Goal: Task Accomplishment & Management: Complete application form

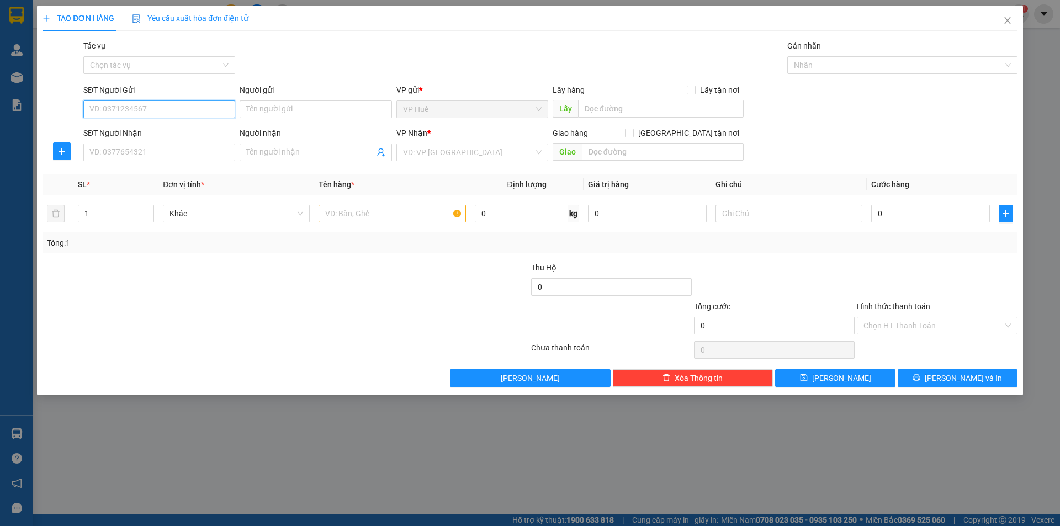
click at [188, 110] on input "SĐT Người Gửi" at bounding box center [159, 110] width 152 height 18
type input "0963861218"
click at [173, 131] on div "0963861218" at bounding box center [159, 131] width 139 height 12
type input "VP HUẾ"
type input "0363839568"
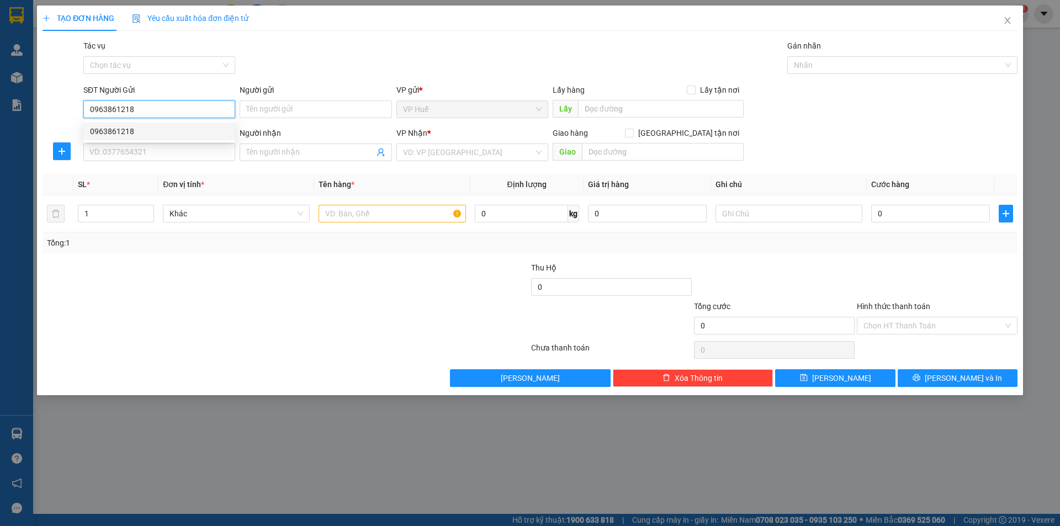
type input "VP AN SƯƠNG"
type input "150.000"
type input "0963861218"
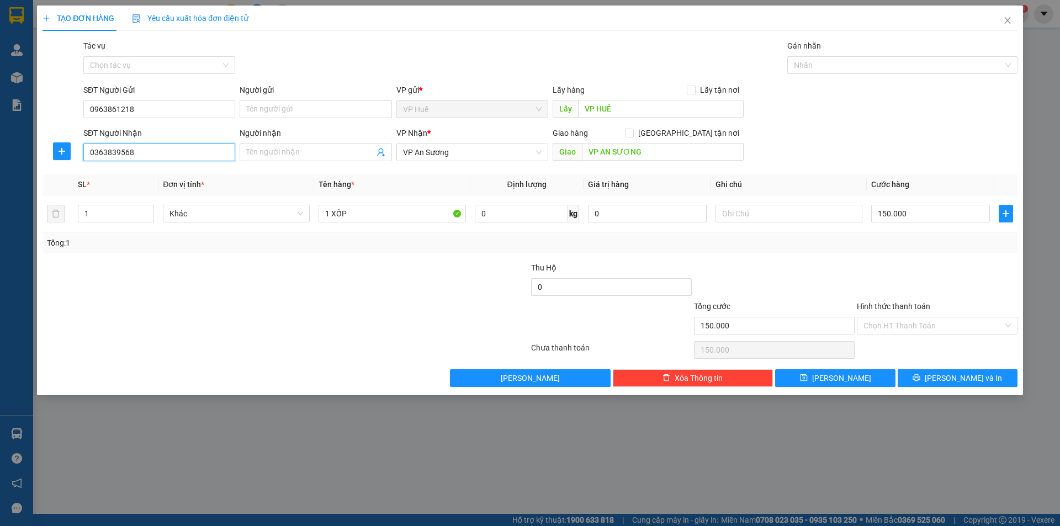
click at [135, 160] on input "0363839568" at bounding box center [159, 153] width 152 height 18
click at [136, 160] on input "0363839568" at bounding box center [159, 153] width 152 height 18
click at [156, 182] on div "0919777622" at bounding box center [159, 175] width 152 height 18
type input "0919777622"
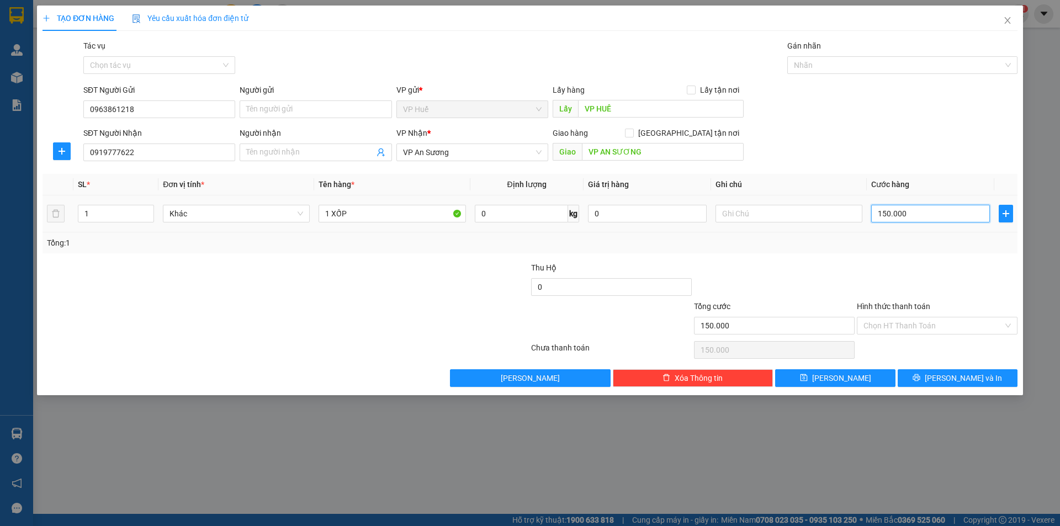
click at [913, 215] on input "150.000" at bounding box center [930, 214] width 119 height 18
type input "2"
type input "20"
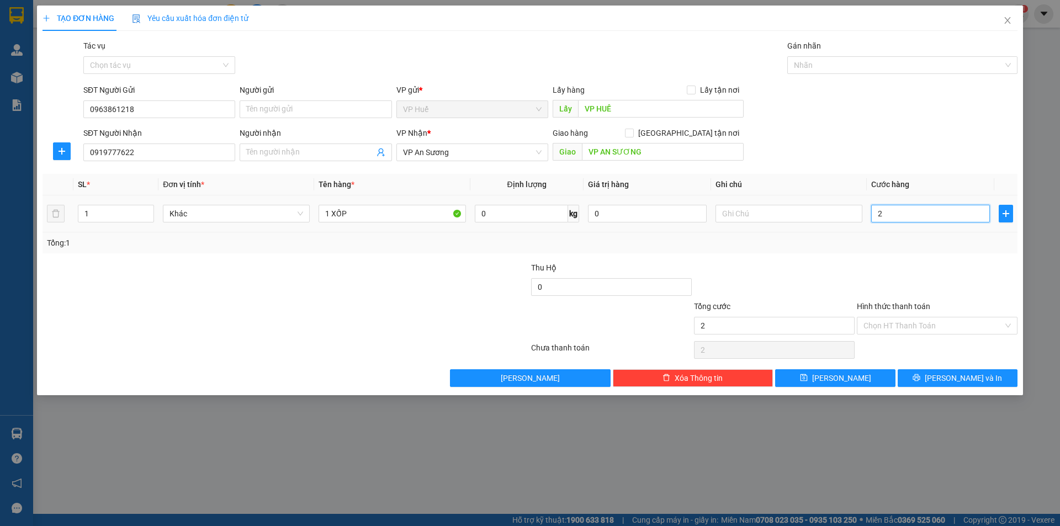
type input "20"
type input "200"
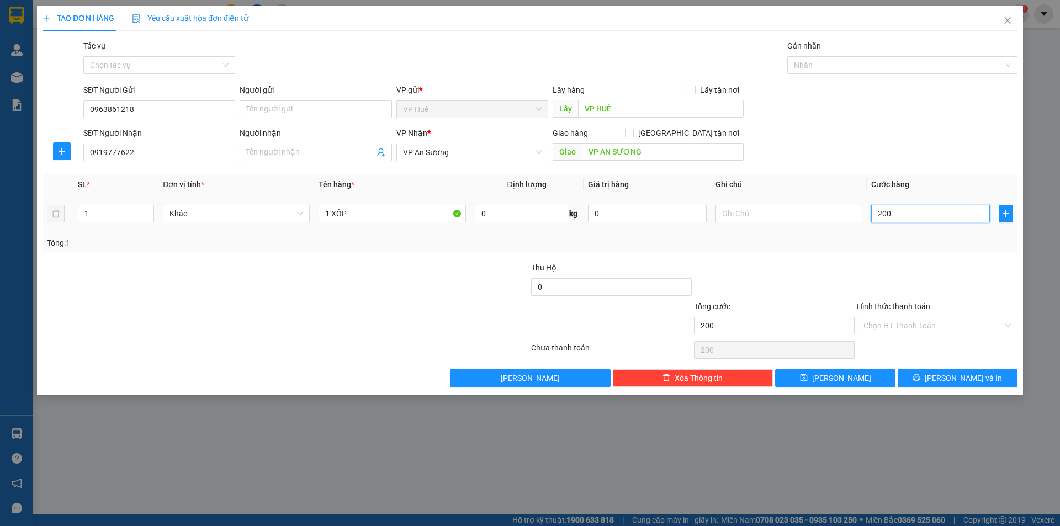
type input "2.000"
type input "20.000"
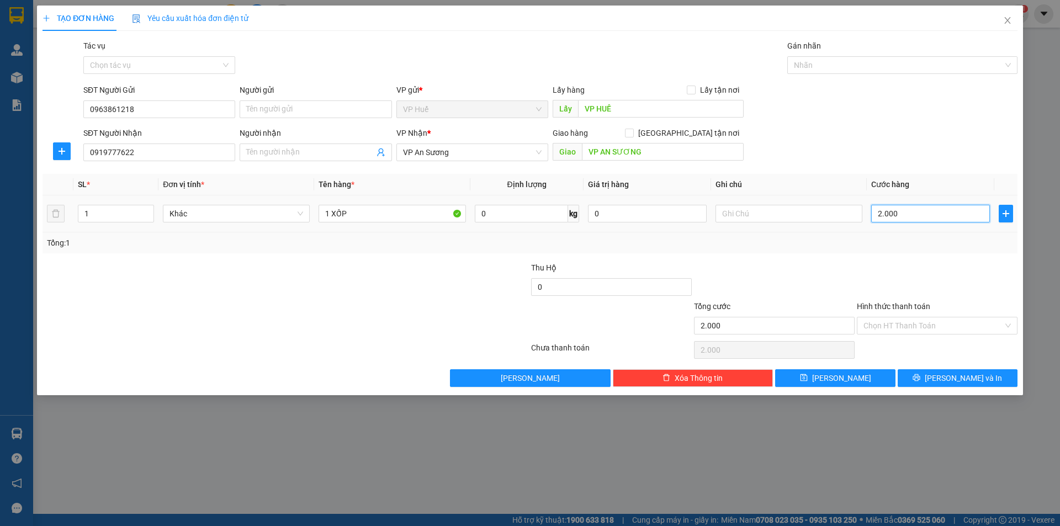
type input "20.000"
type input "200.000"
click at [954, 374] on span "[PERSON_NAME] và In" at bounding box center [963, 378] width 77 height 12
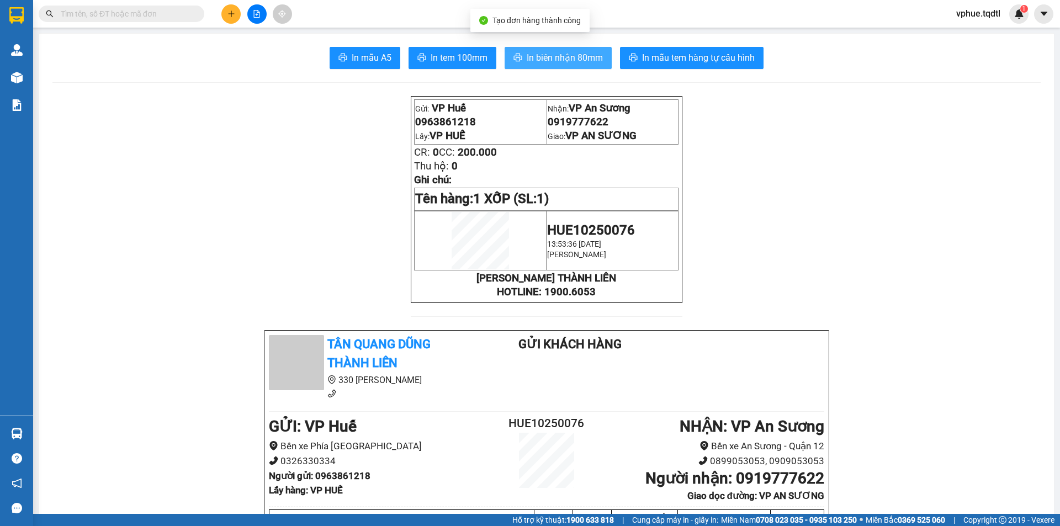
click at [553, 60] on span "In biên nhận 80mm" at bounding box center [565, 58] width 76 height 14
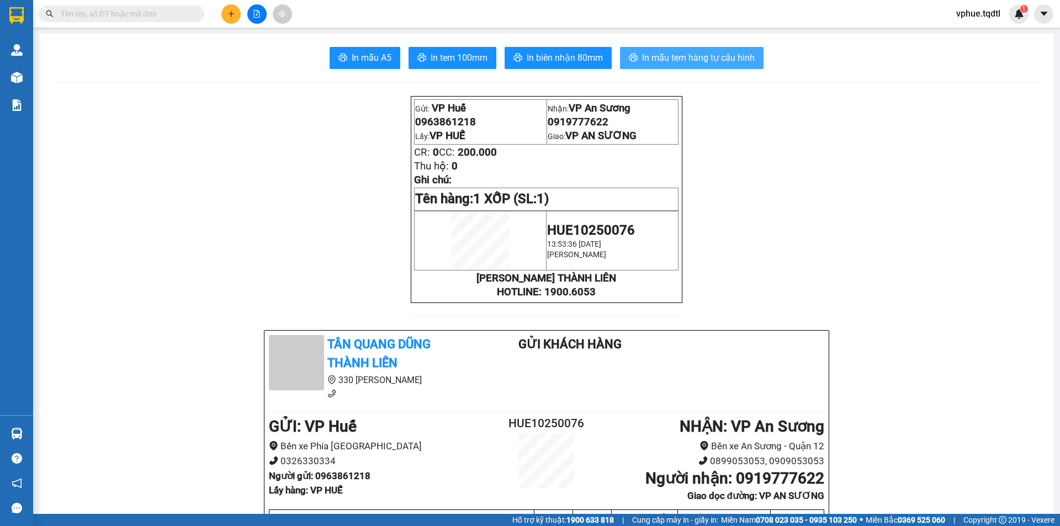
click at [699, 66] on button "In mẫu tem hàng tự cấu hình" at bounding box center [692, 58] width 144 height 22
click at [235, 22] on button at bounding box center [230, 13] width 19 height 19
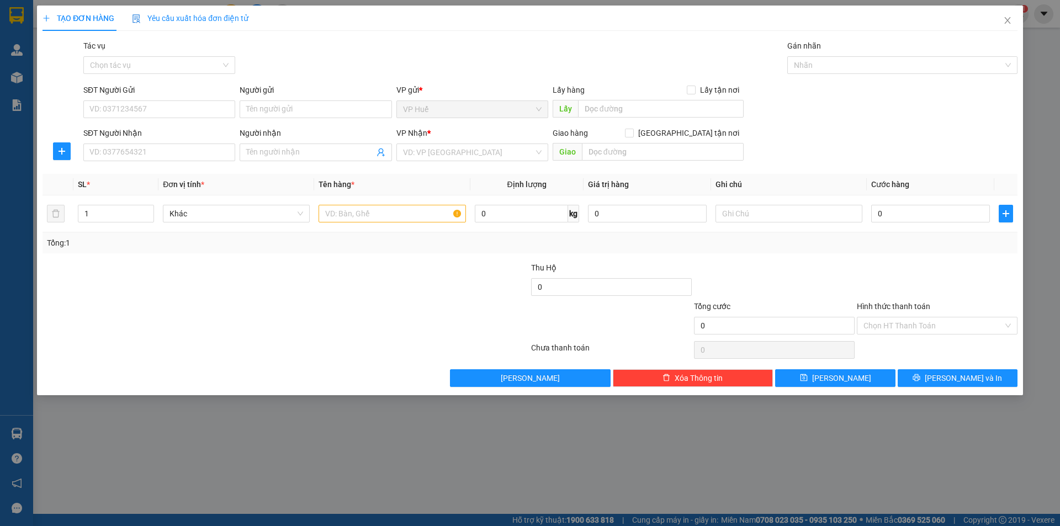
click at [182, 96] on div "SĐT Người Gửi" at bounding box center [159, 90] width 152 height 12
click at [182, 101] on input "SĐT Người Gửi" at bounding box center [159, 110] width 152 height 18
drag, startPoint x: 182, startPoint y: 109, endPoint x: 193, endPoint y: 108, distance: 10.5
click at [183, 109] on input "SĐT Người Gửi" at bounding box center [159, 110] width 152 height 18
click at [164, 111] on input "SĐT Người Gửi" at bounding box center [159, 110] width 152 height 18
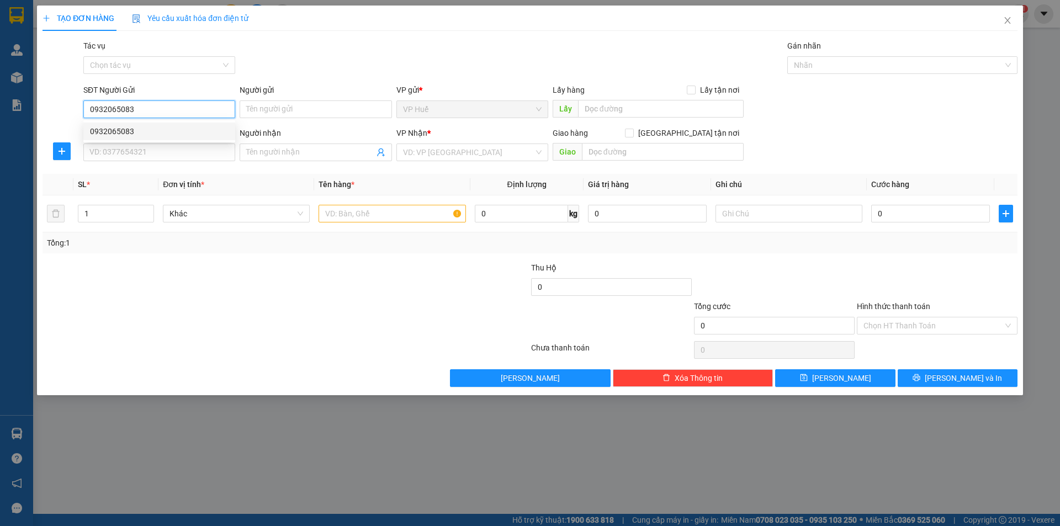
type input "0932065083"
click at [147, 121] on div "0932065083 0932065083" at bounding box center [159, 131] width 152 height 22
click at [151, 131] on div "SĐT Người Nhận" at bounding box center [159, 133] width 152 height 12
click at [151, 144] on input "SĐT Người Nhận" at bounding box center [159, 153] width 152 height 18
click at [113, 103] on input "0932065083" at bounding box center [159, 110] width 152 height 18
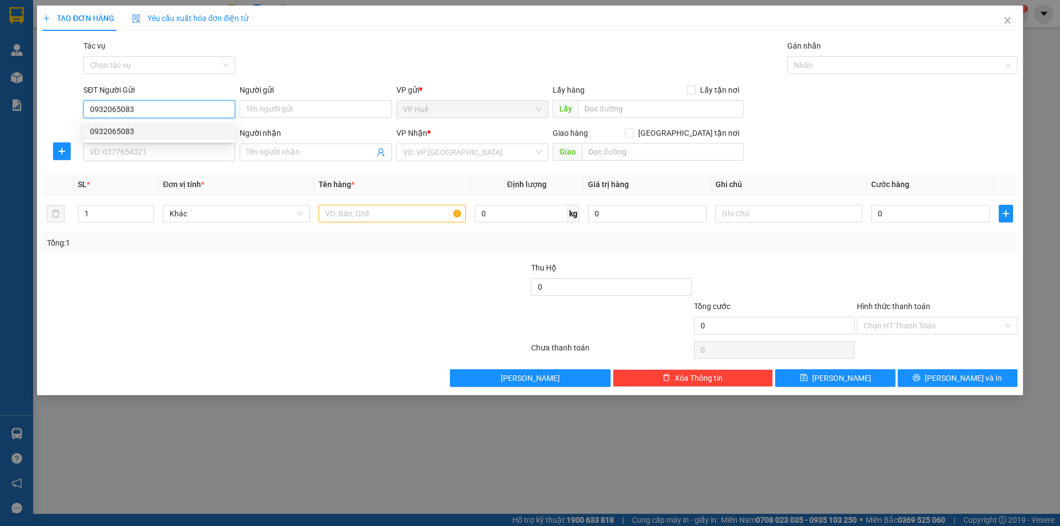
click at [129, 128] on div "0932065083" at bounding box center [159, 131] width 139 height 12
type input "VP HUẾ"
type input "0937452089"
type input "VŨNG TÀU"
type input "100.000"
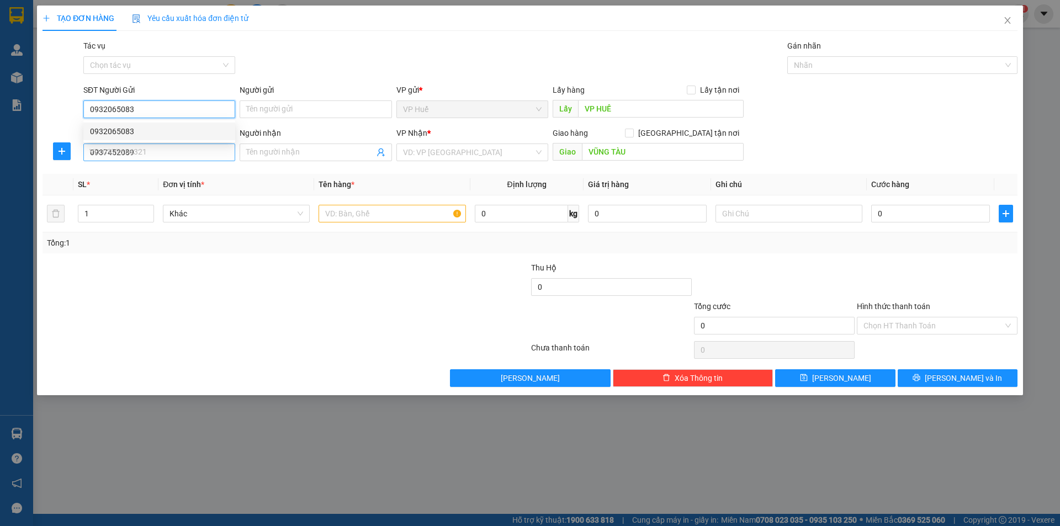
type input "100.000"
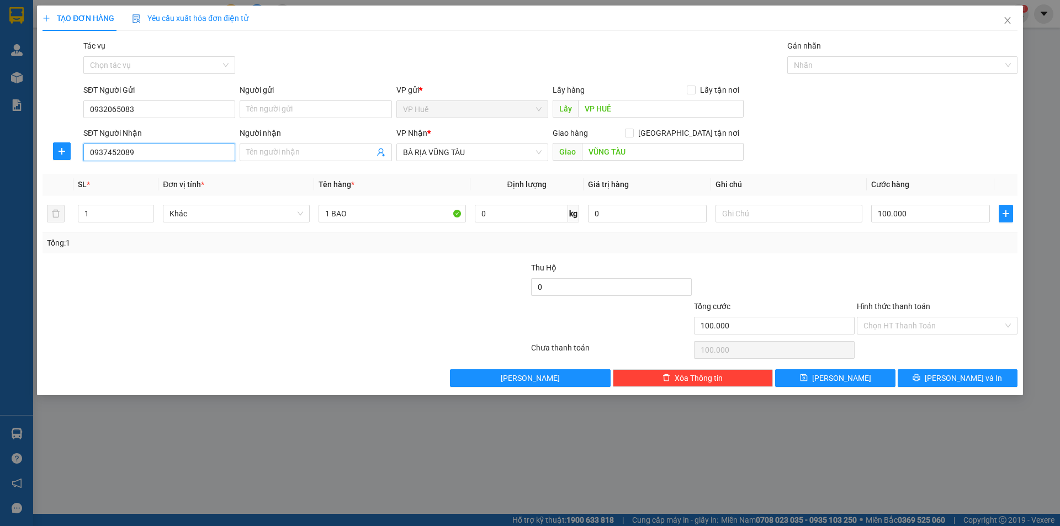
click at [165, 152] on input "0937452089" at bounding box center [159, 153] width 152 height 18
click at [949, 377] on span "[PERSON_NAME] và In" at bounding box center [963, 378] width 77 height 12
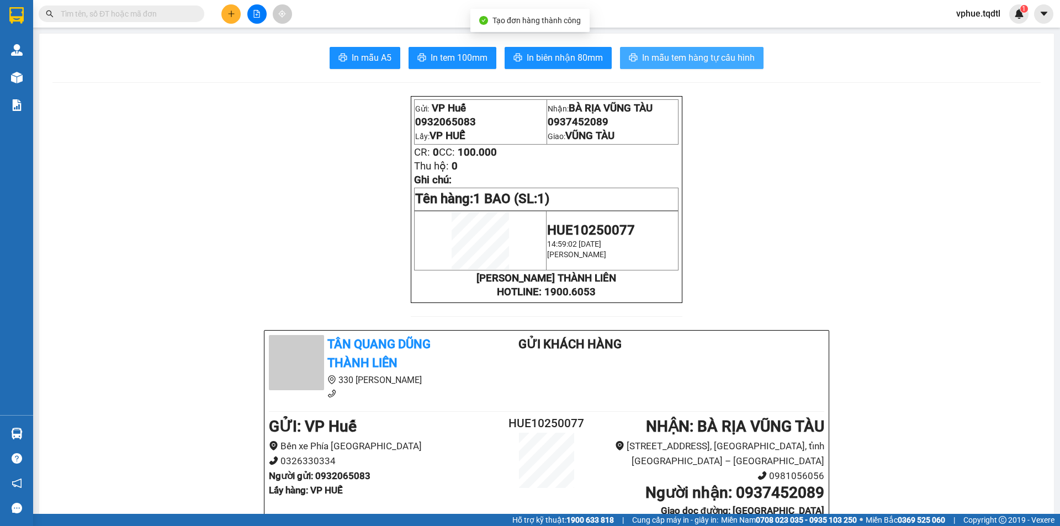
click at [698, 57] on span "In mẫu tem hàng tự cấu hình" at bounding box center [698, 58] width 113 height 14
click at [129, 14] on input "text" at bounding box center [126, 14] width 130 height 12
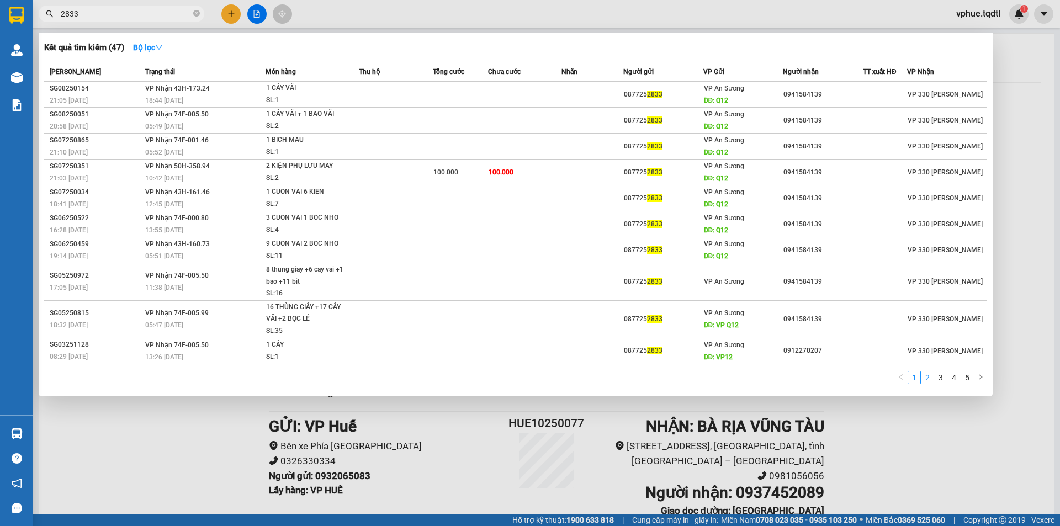
type input "2833"
click at [928, 379] on link "2" at bounding box center [928, 378] width 12 height 12
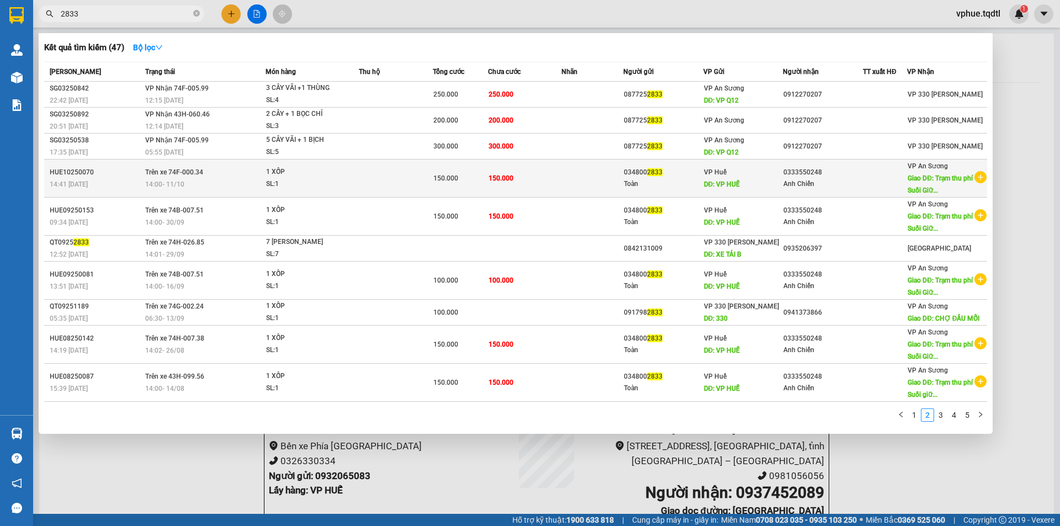
click at [943, 182] on span "Giao DĐ: Trạm thu phí Suối Giữ..." at bounding box center [940, 185] width 65 height 20
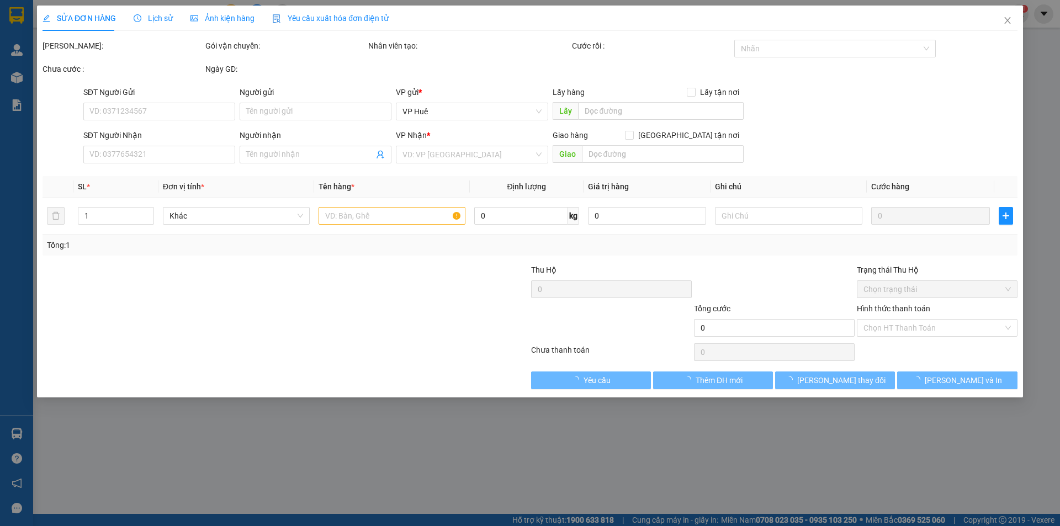
type input "0348002833"
type input "Toàn"
type input "VP HUẾ"
type input "0333550248"
type input "Anh Chiến"
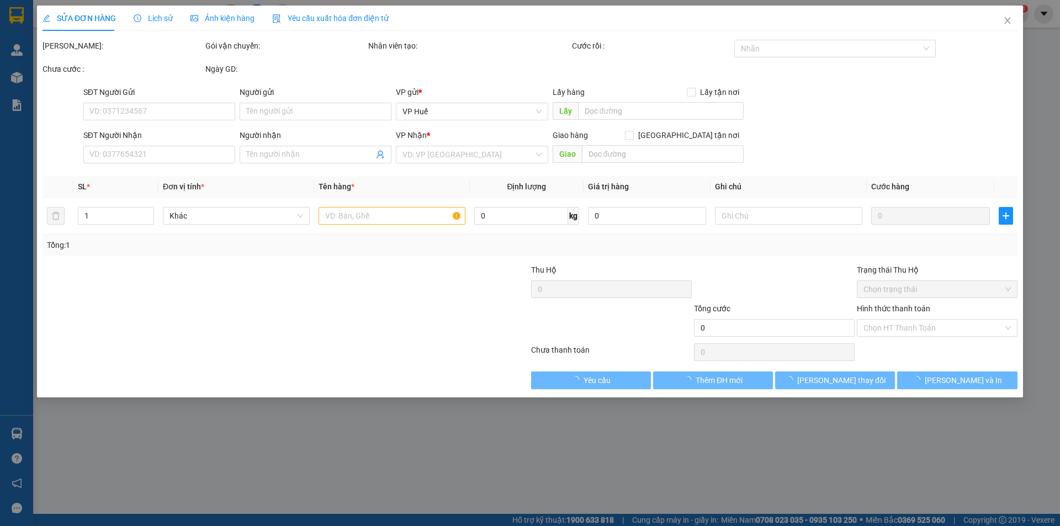
type input "Trạm thu phí Suối Giữa, Thủ Dầu Một"
type input "150.000"
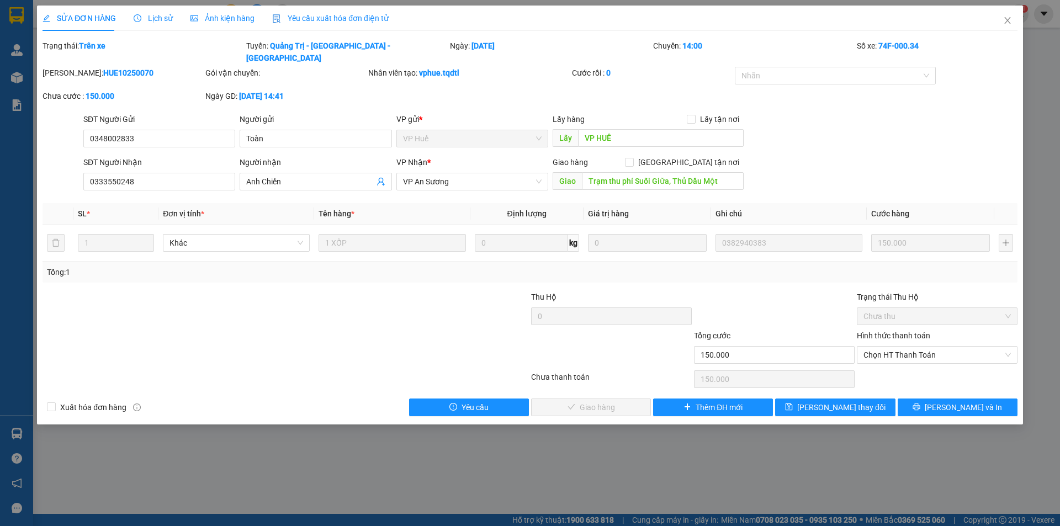
click at [779, 131] on div "SĐT Người Gửi 0348002833 Người gửi Toàn VP gửi * VP Huế Lấy hàng Lấy tận nơi Lấ…" at bounding box center [550, 132] width 939 height 39
click at [1000, 23] on span "Close" at bounding box center [1007, 21] width 31 height 31
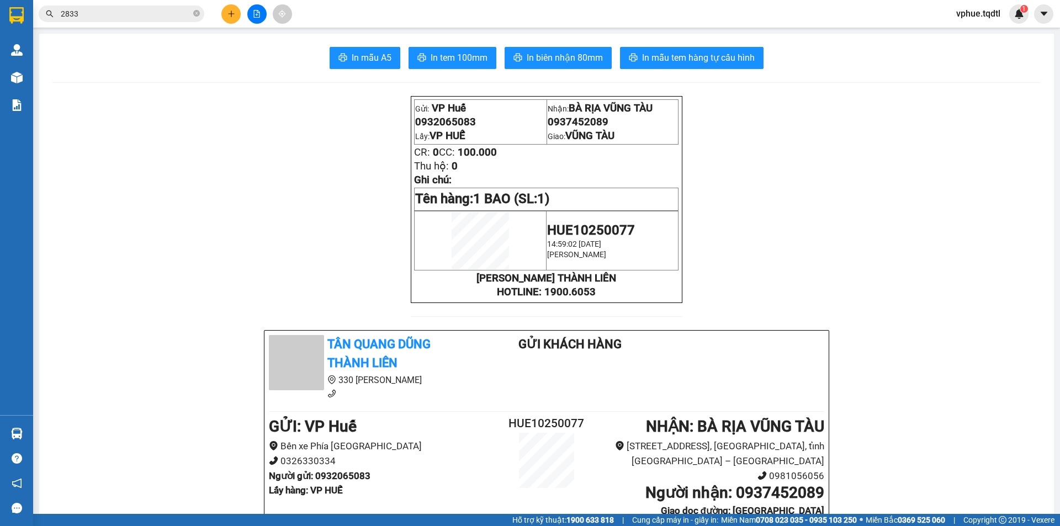
click at [227, 8] on button at bounding box center [230, 13] width 19 height 19
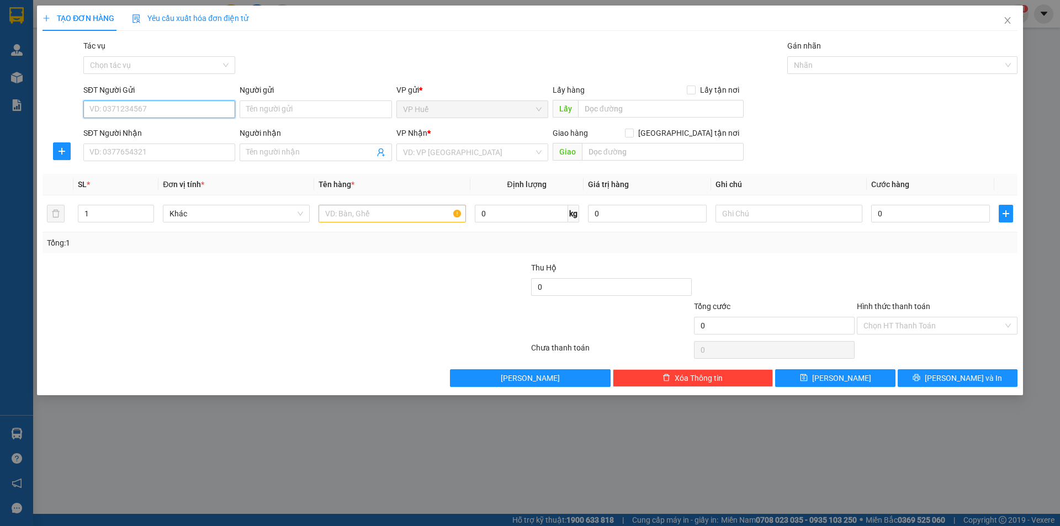
click at [165, 110] on input "SĐT Người Gửi" at bounding box center [159, 110] width 152 height 18
type input "0903545258"
click at [151, 131] on div "0903545258" at bounding box center [159, 131] width 139 height 12
type input "VP HUẾ"
type input "0348873783"
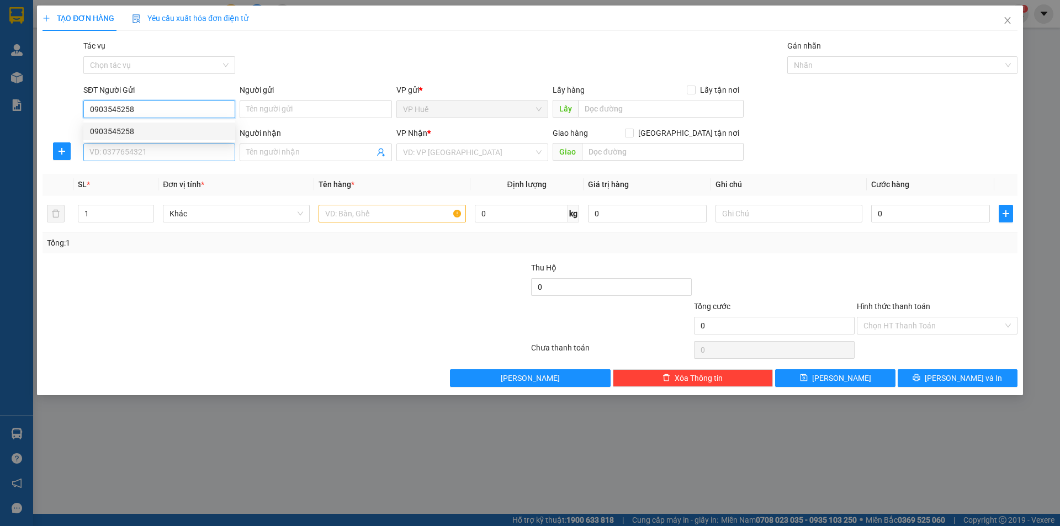
type input "Ngã 3 Ông Đồn - [GEOGRAPHIC_DATA] - [GEOGRAPHIC_DATA]"
type input "150.000"
type input "0903545258"
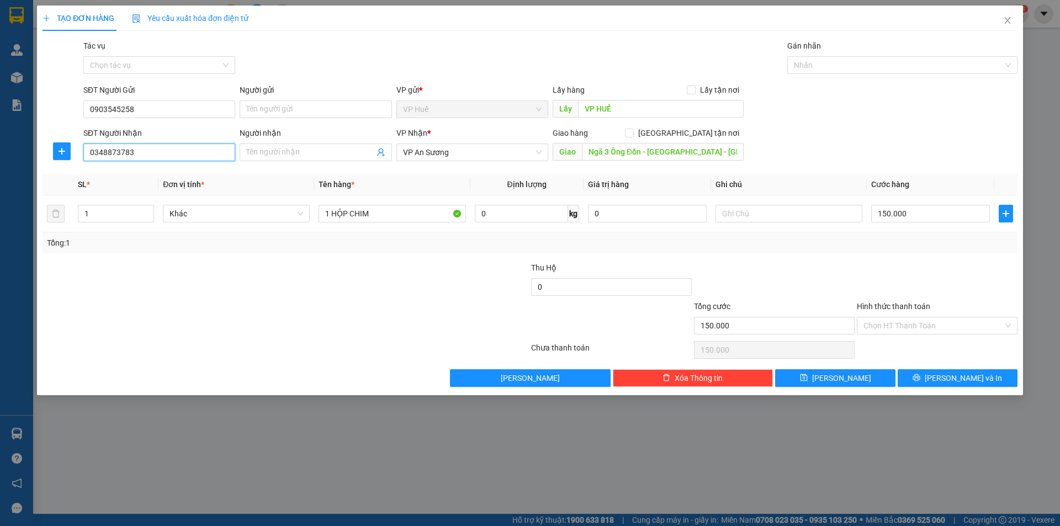
click at [167, 149] on input "0348873783" at bounding box center [159, 153] width 152 height 18
type input "0363477522"
click at [627, 154] on input "Ngã 3 Ông Đồn - [GEOGRAPHIC_DATA] - [GEOGRAPHIC_DATA]" at bounding box center [663, 152] width 162 height 18
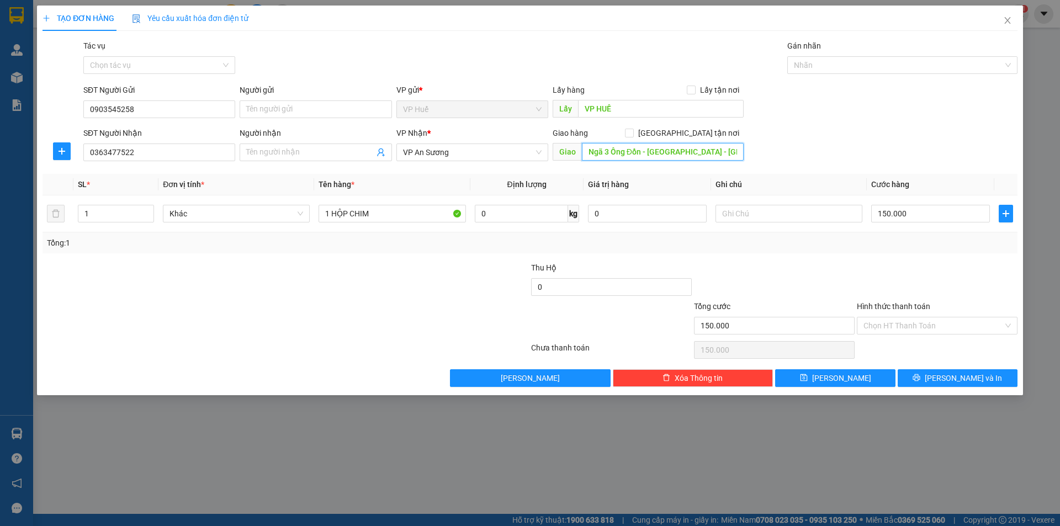
click at [627, 154] on input "Ngã 3 Ông Đồn - [GEOGRAPHIC_DATA] - [GEOGRAPHIC_DATA]" at bounding box center [663, 152] width 162 height 18
type input "Ngã [PERSON_NAME], [GEOGRAPHIC_DATA]"
click at [975, 380] on span "[PERSON_NAME] và In" at bounding box center [963, 378] width 77 height 12
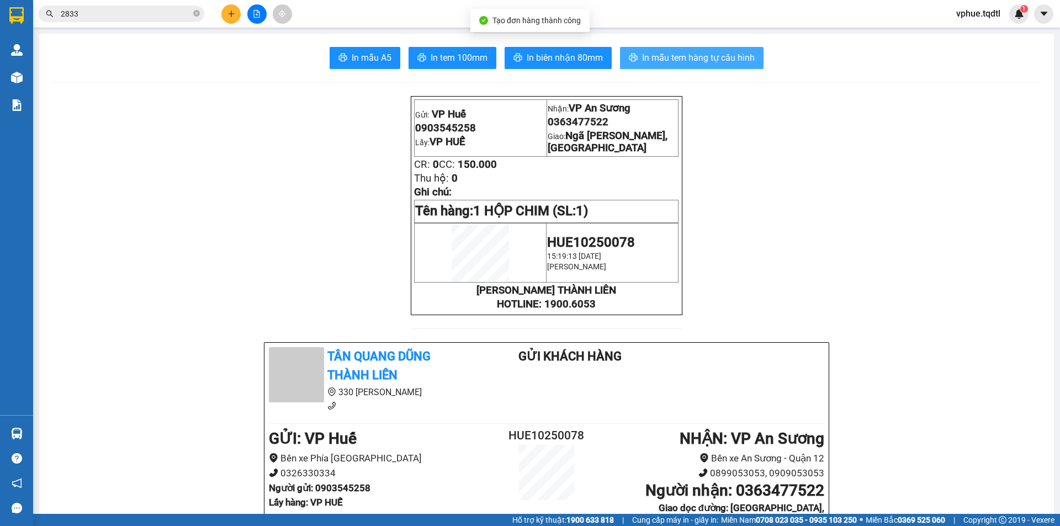
click at [701, 57] on span "In mẫu tem hàng tự cấu hình" at bounding box center [698, 58] width 113 height 14
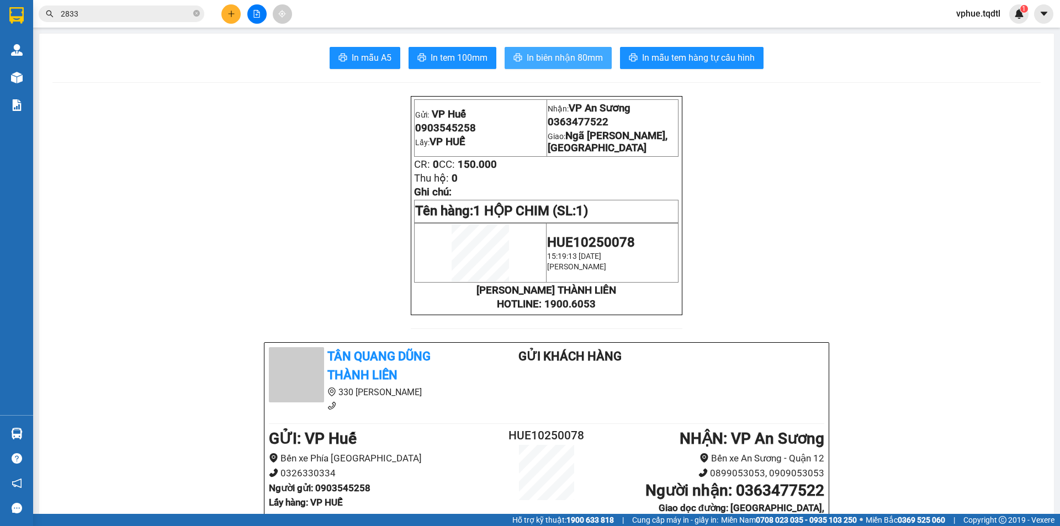
click at [537, 64] on span "In biên nhận 80mm" at bounding box center [565, 58] width 76 height 14
click at [36, 82] on main "In mẫu A5 In tem 100mm In biên nhận 80mm In mẫu tem hàng tự cấu hình Gửi: VP Hu…" at bounding box center [530, 257] width 1060 height 514
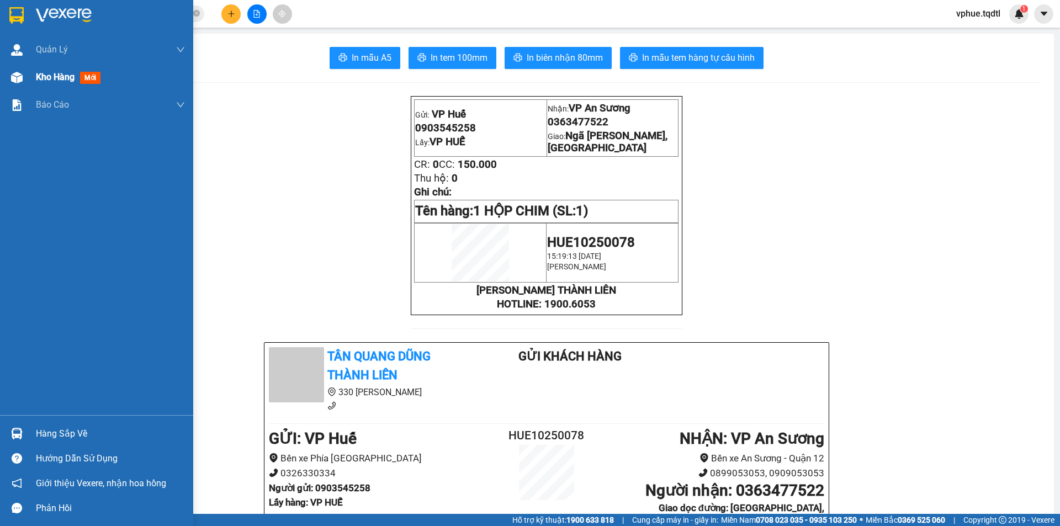
click at [18, 78] on img at bounding box center [17, 78] width 12 height 12
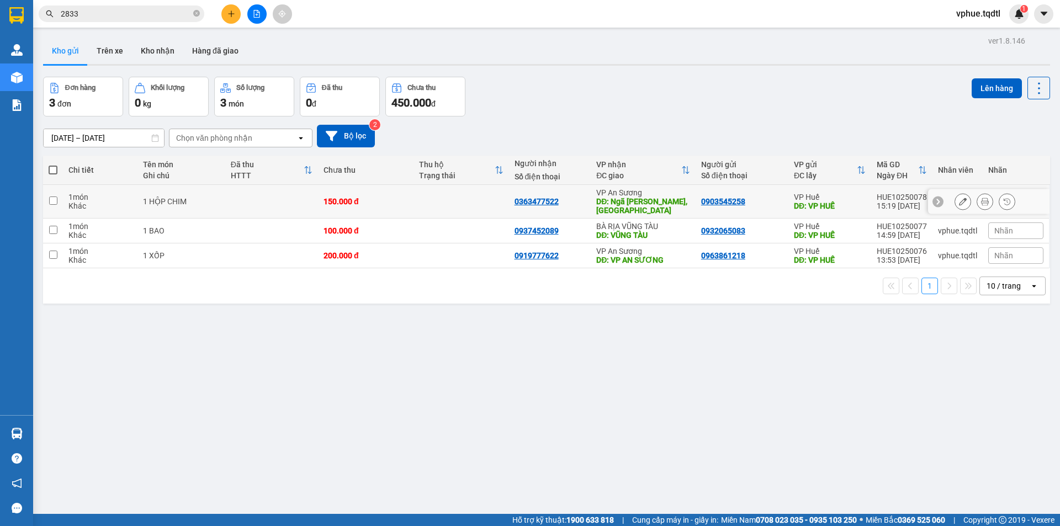
click at [601, 194] on div "VP An Sương" at bounding box center [643, 192] width 94 height 9
checkbox input "true"
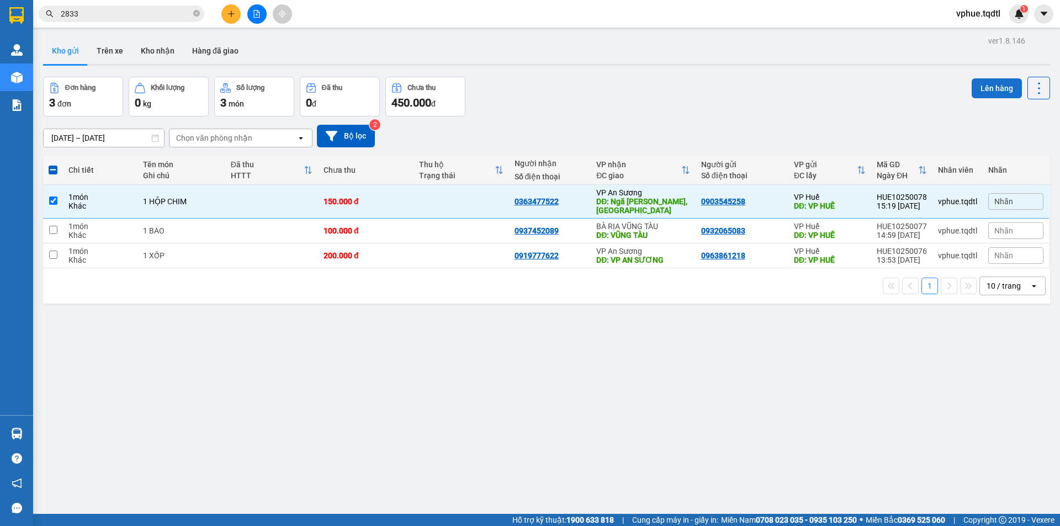
click at [997, 90] on button "Lên hàng" at bounding box center [997, 88] width 50 height 20
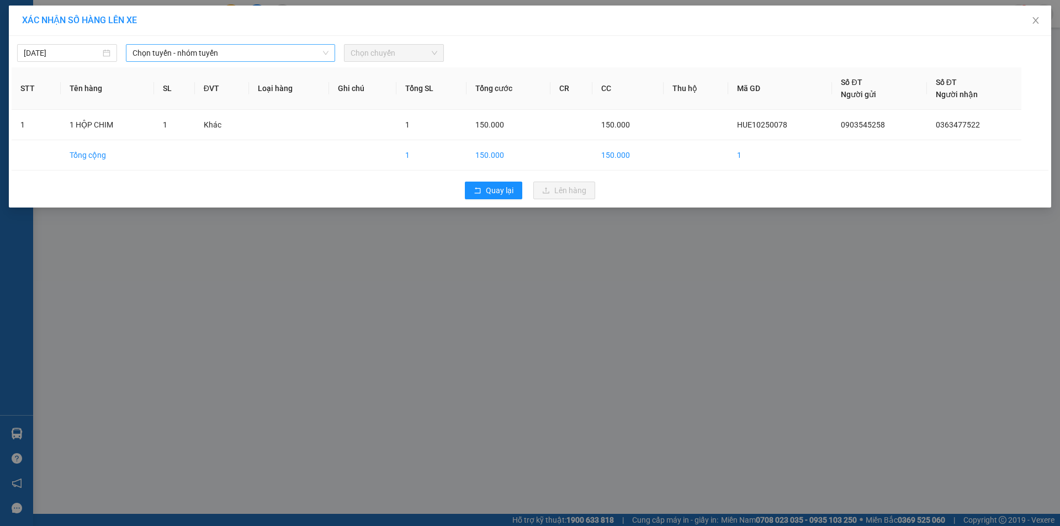
click at [306, 46] on span "Chọn tuyến - nhóm tuyến" at bounding box center [231, 53] width 196 height 17
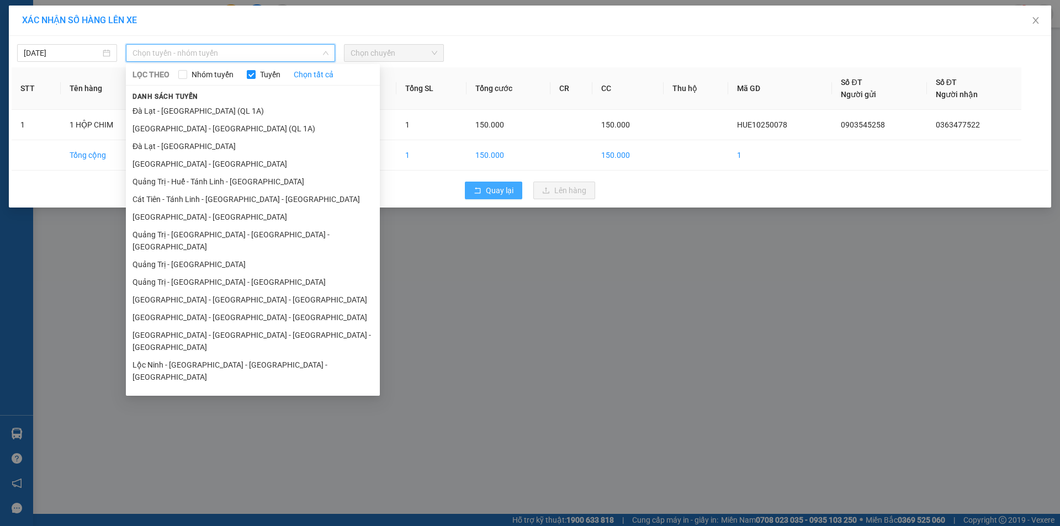
click at [470, 189] on button "Quay lại" at bounding box center [493, 191] width 57 height 18
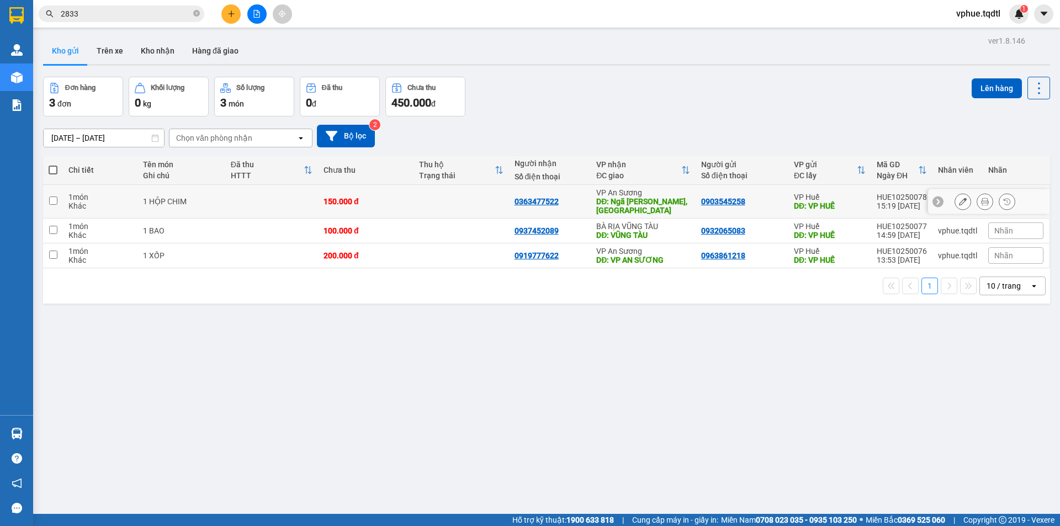
click at [626, 203] on div "DĐ: Ngã [PERSON_NAME], [GEOGRAPHIC_DATA]" at bounding box center [643, 206] width 94 height 18
checkbox input "true"
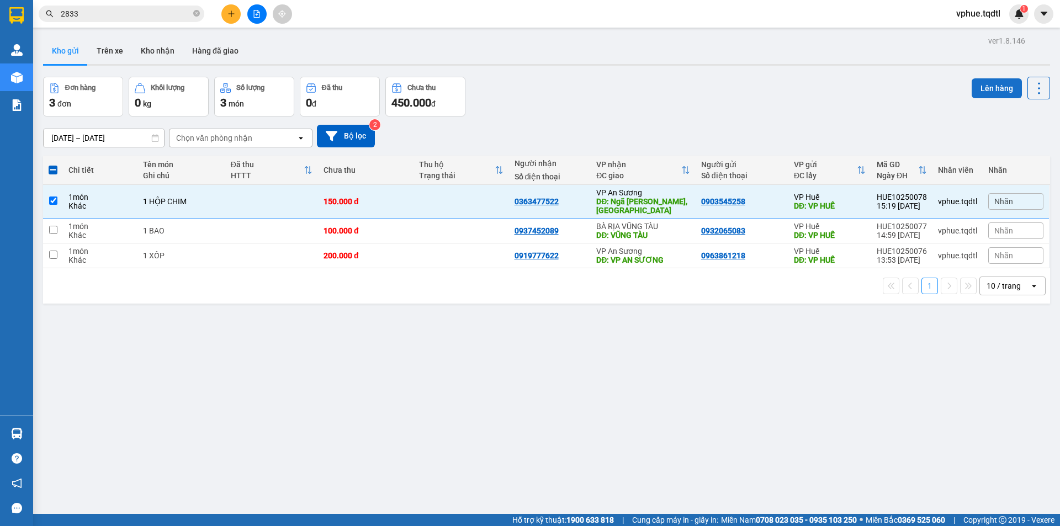
click at [989, 93] on button "Lên hàng" at bounding box center [997, 88] width 50 height 20
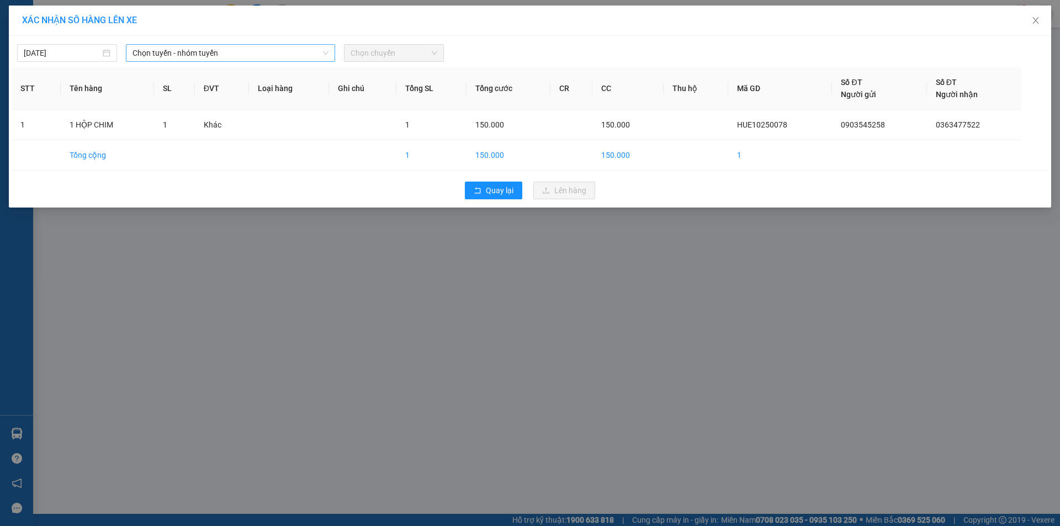
click at [249, 47] on span "Chọn tuyến - nhóm tuyến" at bounding box center [231, 53] width 196 height 17
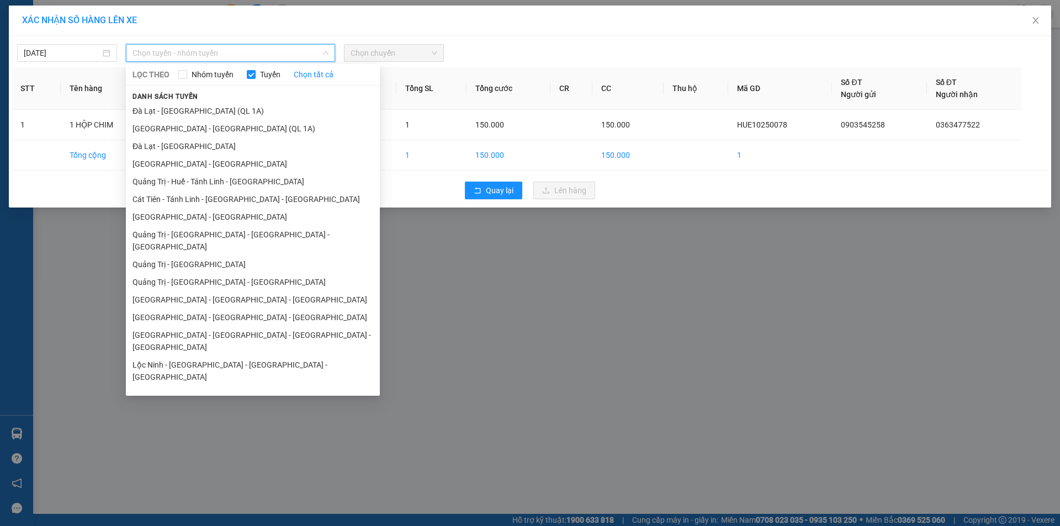
click at [282, 273] on li "Quảng Trị - [GEOGRAPHIC_DATA] - [GEOGRAPHIC_DATA]" at bounding box center [253, 282] width 254 height 18
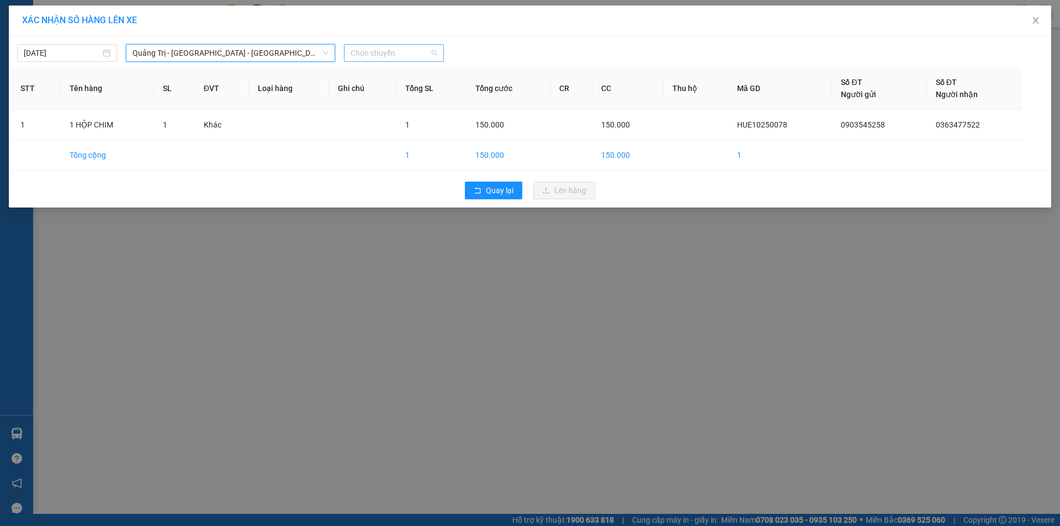
click at [411, 59] on span "Chọn chuyến" at bounding box center [394, 53] width 87 height 17
click at [420, 96] on div "14:00 - 43H-061.17" at bounding box center [394, 93] width 86 height 12
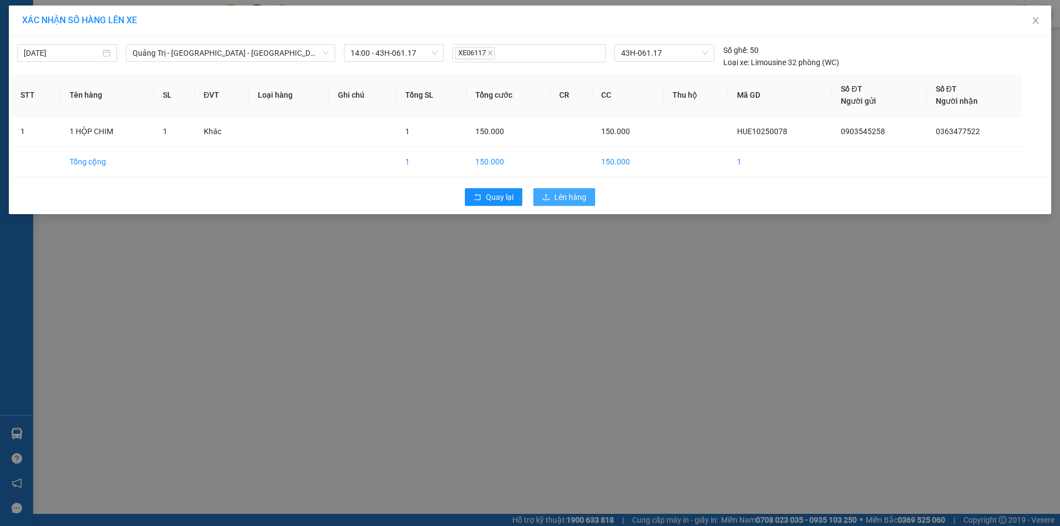
click at [554, 193] on span "Lên hàng" at bounding box center [570, 197] width 32 height 12
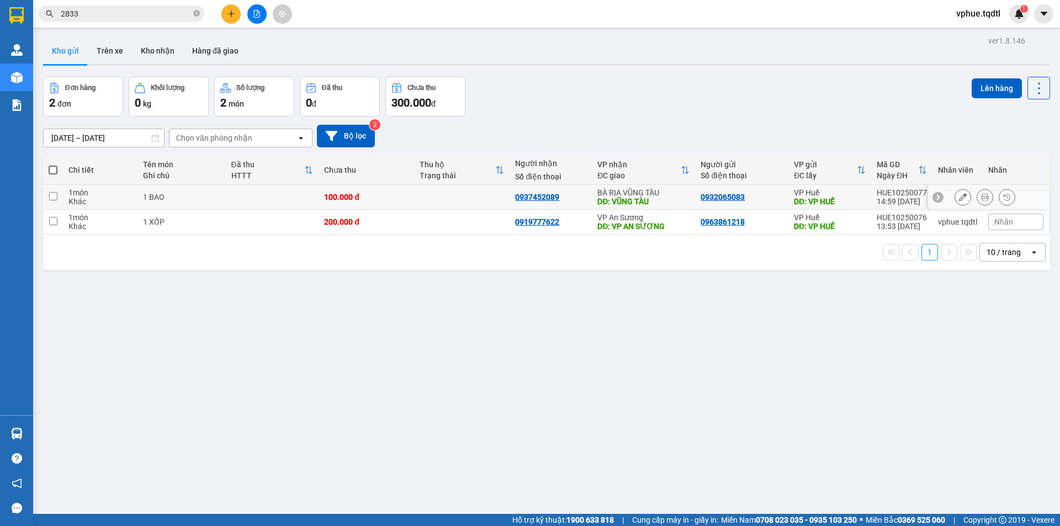
click at [613, 197] on div "DĐ: VŨNG TÀU" at bounding box center [644, 201] width 92 height 9
checkbox input "true"
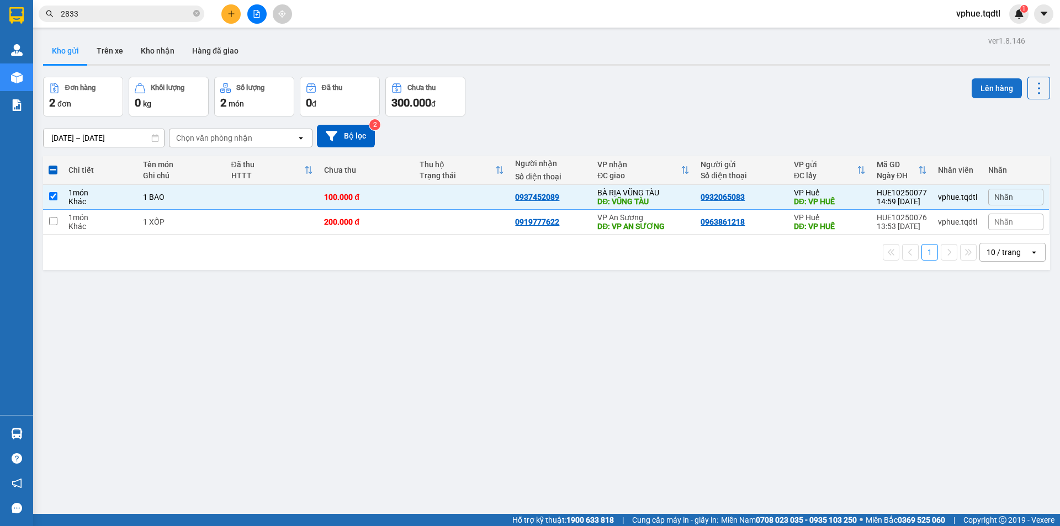
click at [986, 93] on button "Lên hàng" at bounding box center [997, 88] width 50 height 20
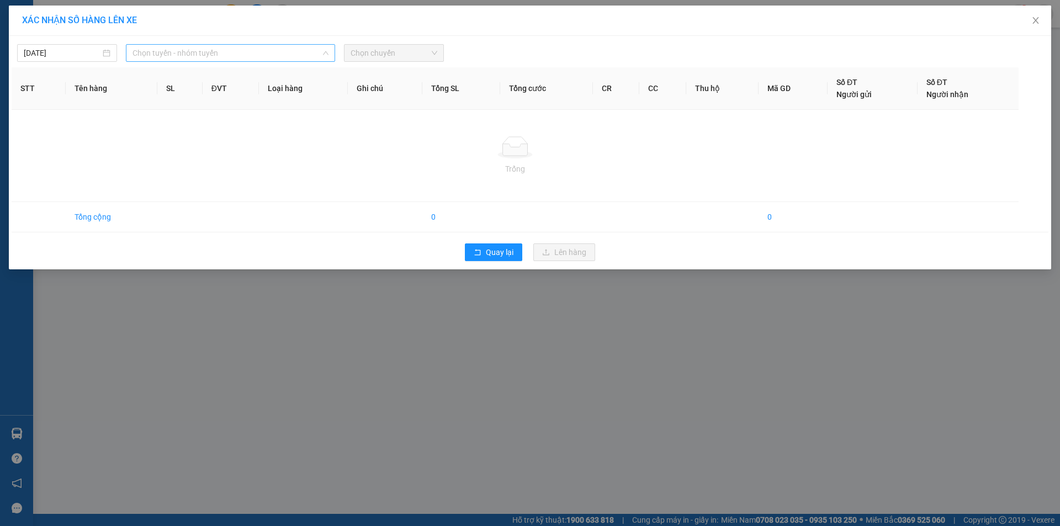
click at [247, 50] on span "Chọn tuyến - nhóm tuyến" at bounding box center [231, 53] width 196 height 17
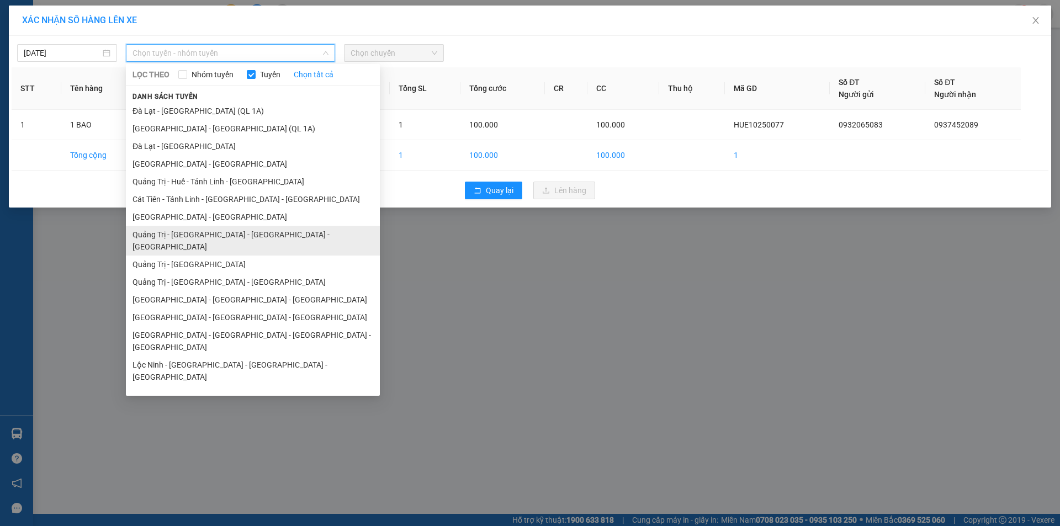
click at [280, 232] on li "Quảng Trị - [GEOGRAPHIC_DATA] - [GEOGRAPHIC_DATA] - [GEOGRAPHIC_DATA]" at bounding box center [253, 241] width 254 height 30
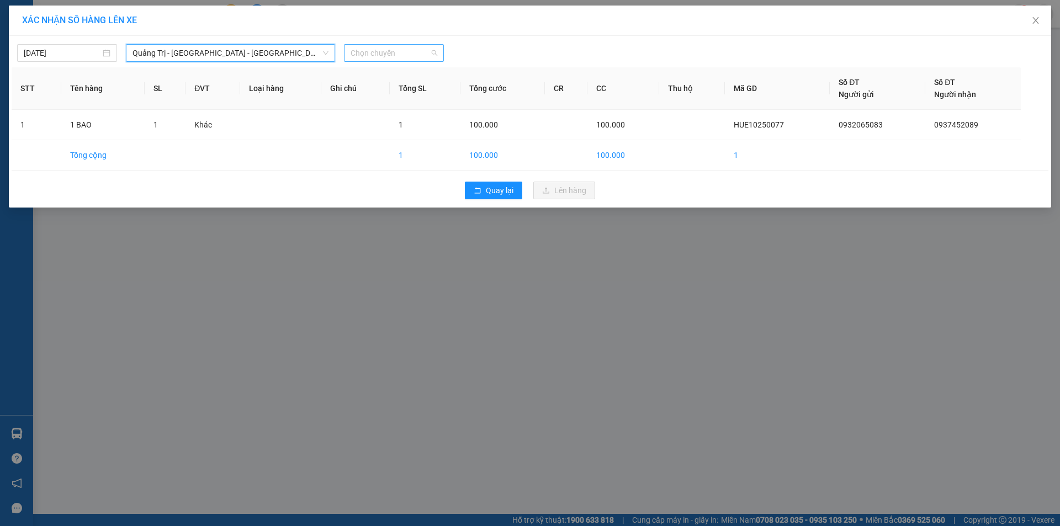
click at [392, 58] on span "Chọn chuyến" at bounding box center [394, 53] width 87 height 17
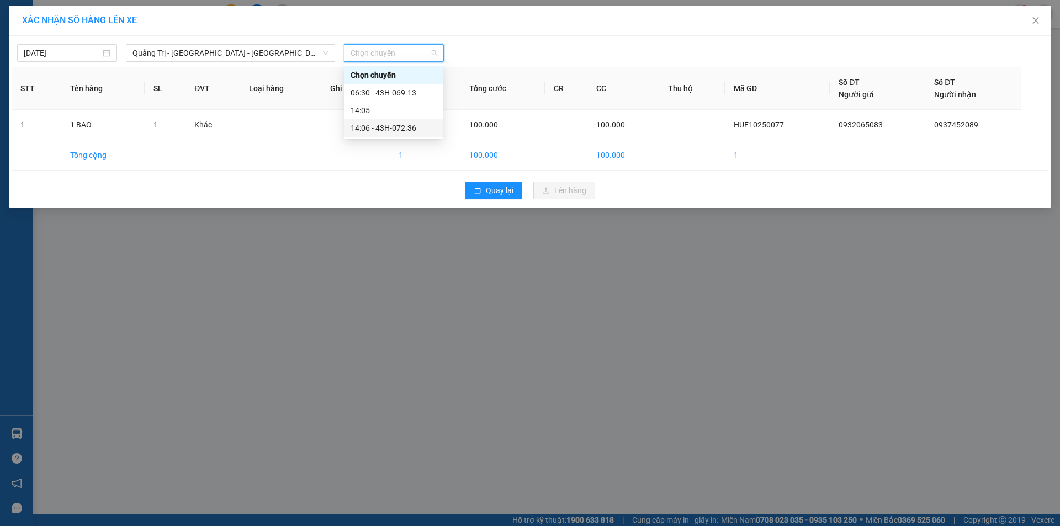
click at [410, 127] on div "14:06 - 43H-072.36" at bounding box center [394, 128] width 86 height 12
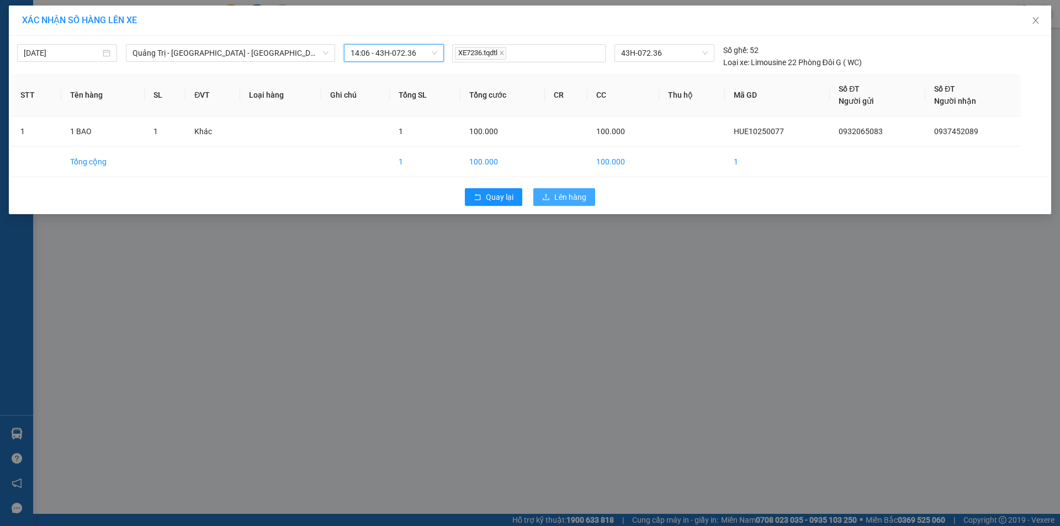
click at [554, 192] on span "Lên hàng" at bounding box center [570, 197] width 32 height 12
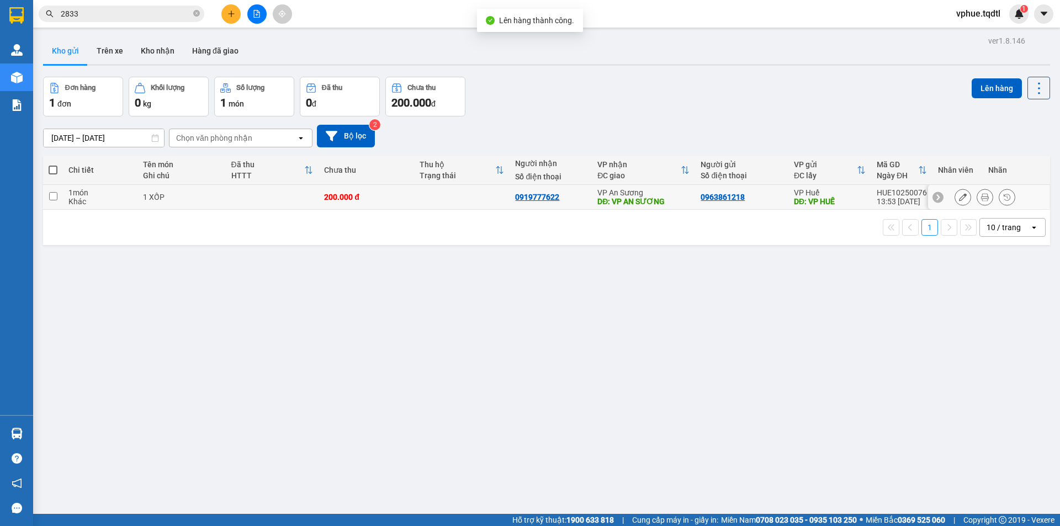
drag, startPoint x: 398, startPoint y: 208, endPoint x: 571, endPoint y: 152, distance: 181.5
click at [401, 208] on td "200.000 đ" at bounding box center [367, 197] width 96 height 25
checkbox input "true"
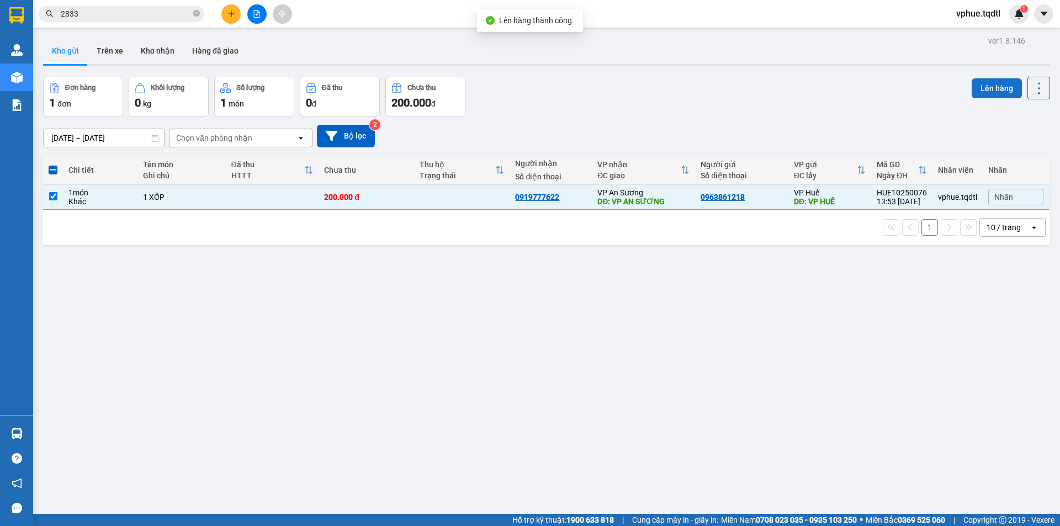
click at [979, 91] on button "Lên hàng" at bounding box center [997, 88] width 50 height 20
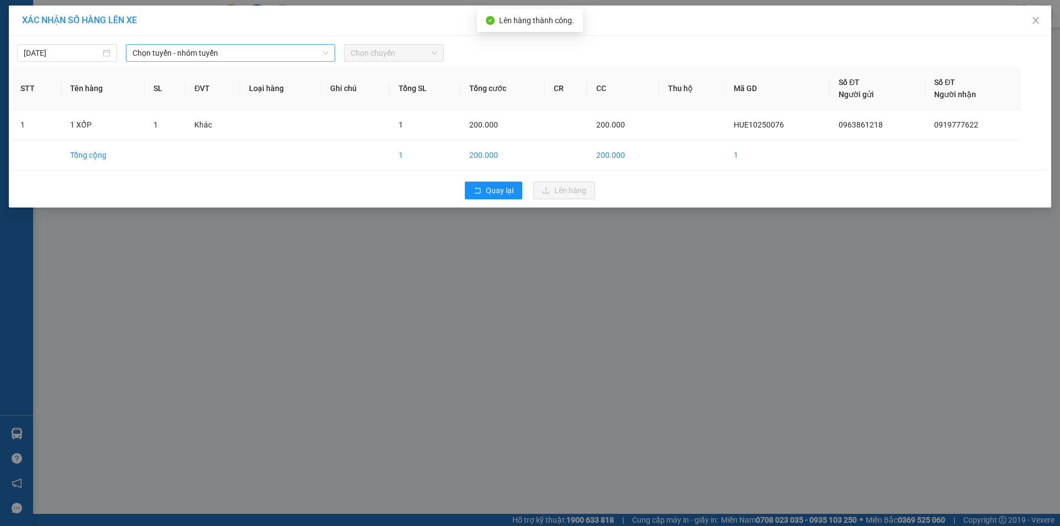
click at [304, 55] on span "Chọn tuyến - nhóm tuyến" at bounding box center [231, 53] width 196 height 17
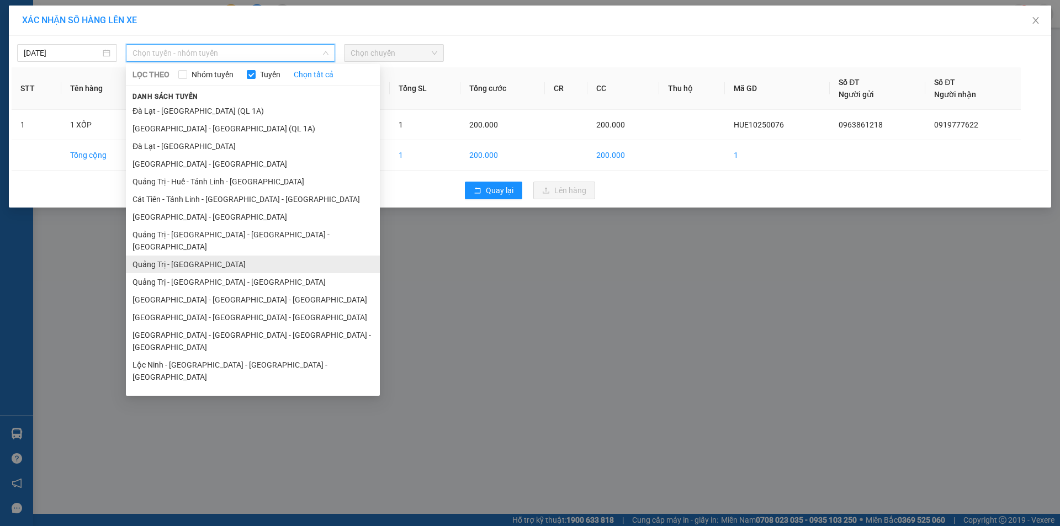
click at [261, 256] on li "Quảng Trị - [GEOGRAPHIC_DATA]" at bounding box center [253, 265] width 254 height 18
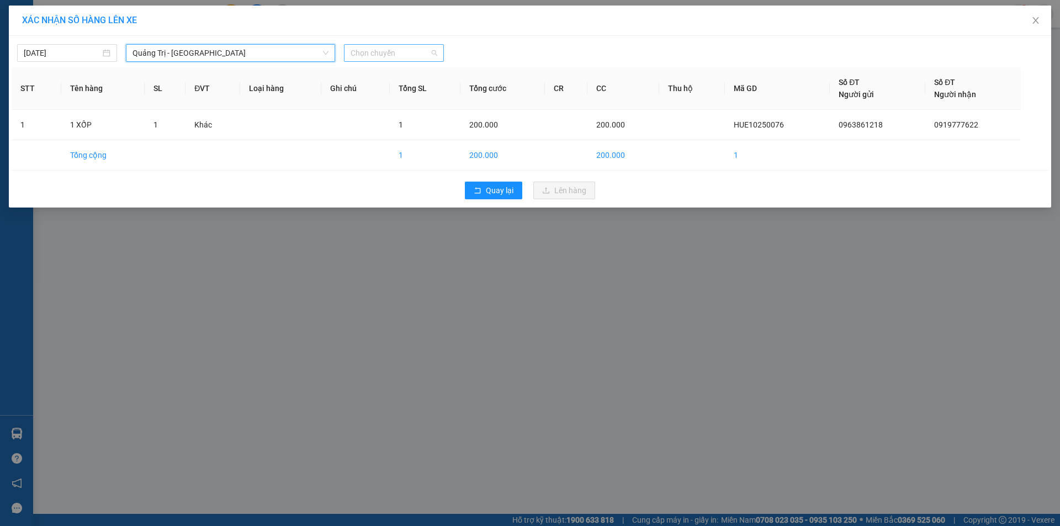
click at [387, 50] on span "Chọn chuyến" at bounding box center [394, 53] width 87 height 17
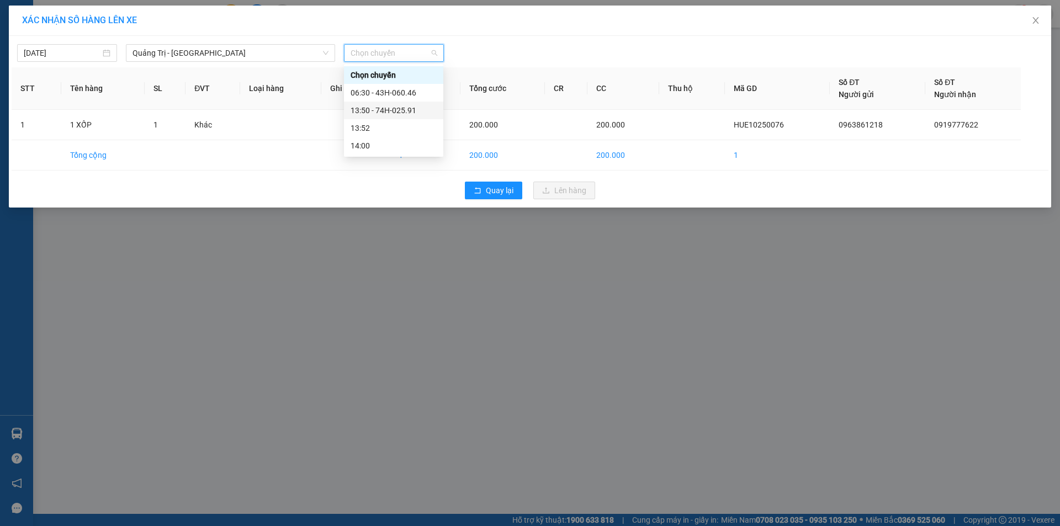
click at [425, 107] on div "13:50 - 74H-025.91" at bounding box center [394, 110] width 86 height 12
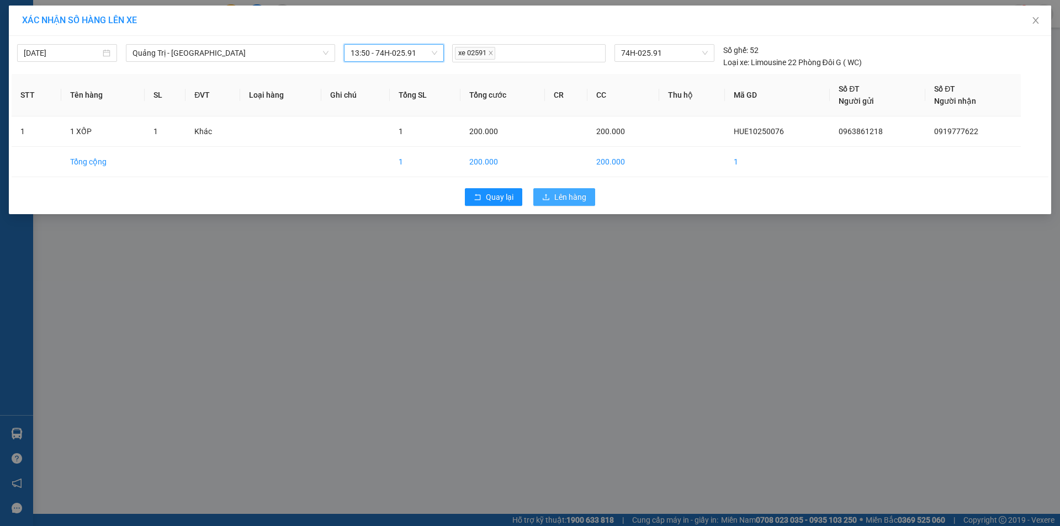
click at [571, 197] on span "Lên hàng" at bounding box center [570, 197] width 32 height 12
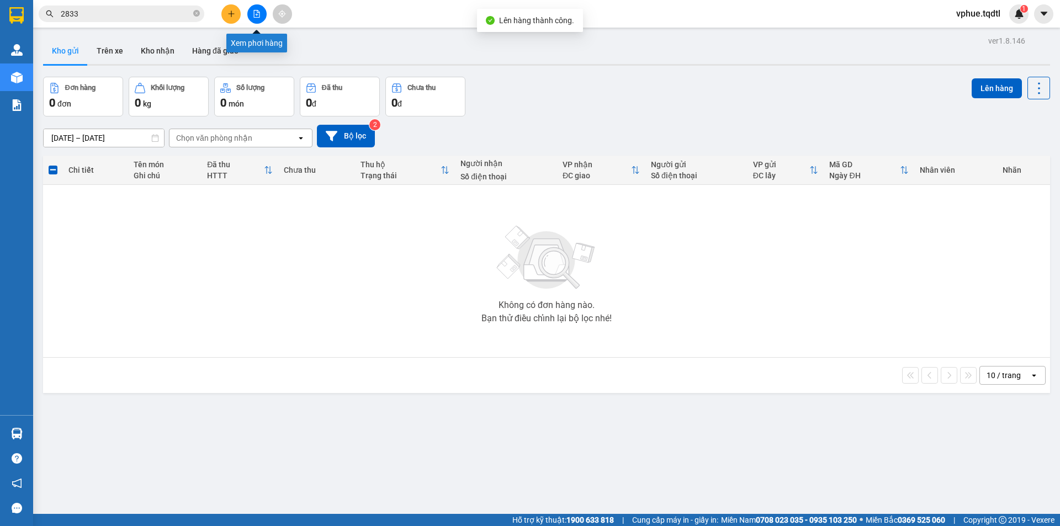
click at [234, 18] on button at bounding box center [230, 13] width 19 height 19
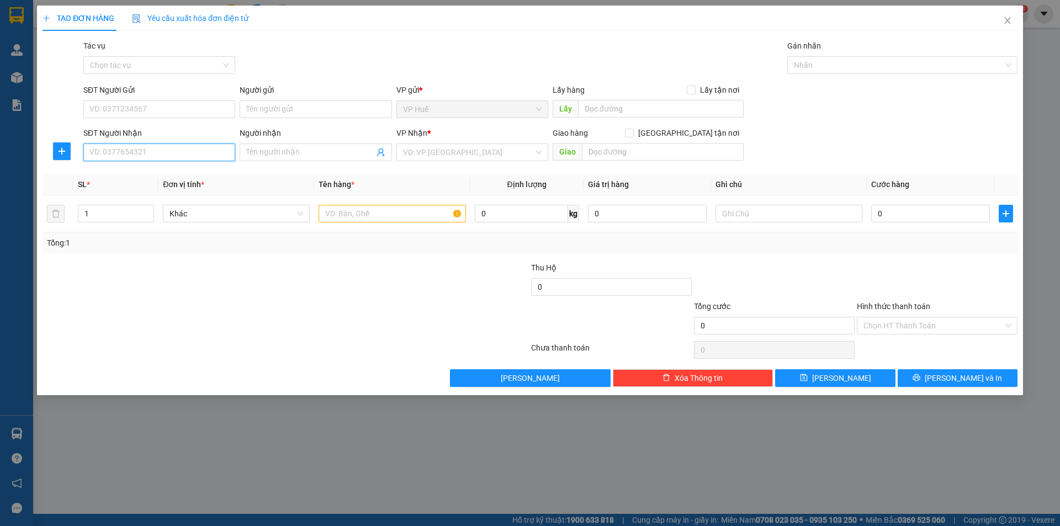
click at [160, 148] on input "SĐT Người Nhận" at bounding box center [159, 153] width 152 height 18
type input "0906334053"
click at [261, 155] on input "Người nhận" at bounding box center [310, 152] width 128 height 12
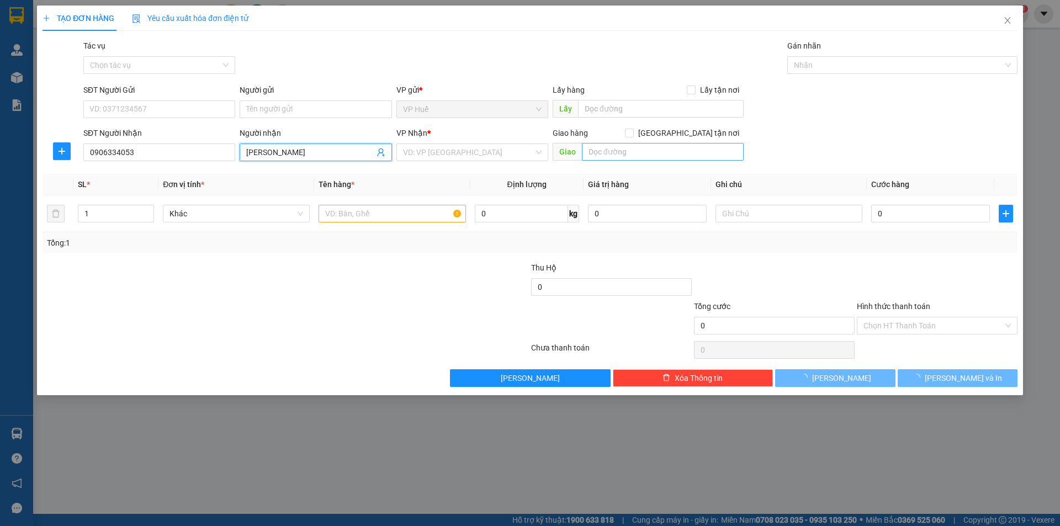
type input "[PERSON_NAME]"
click at [641, 159] on input "text" at bounding box center [663, 152] width 162 height 18
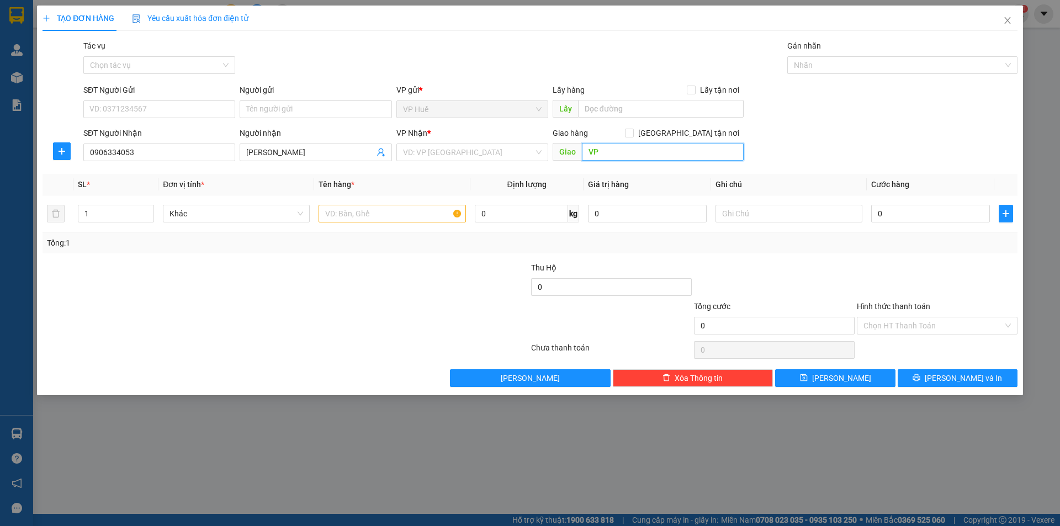
type input "V"
click at [658, 115] on input "text" at bounding box center [661, 109] width 166 height 18
type input "VP HUẾ"
click at [430, 160] on input "search" at bounding box center [468, 152] width 131 height 17
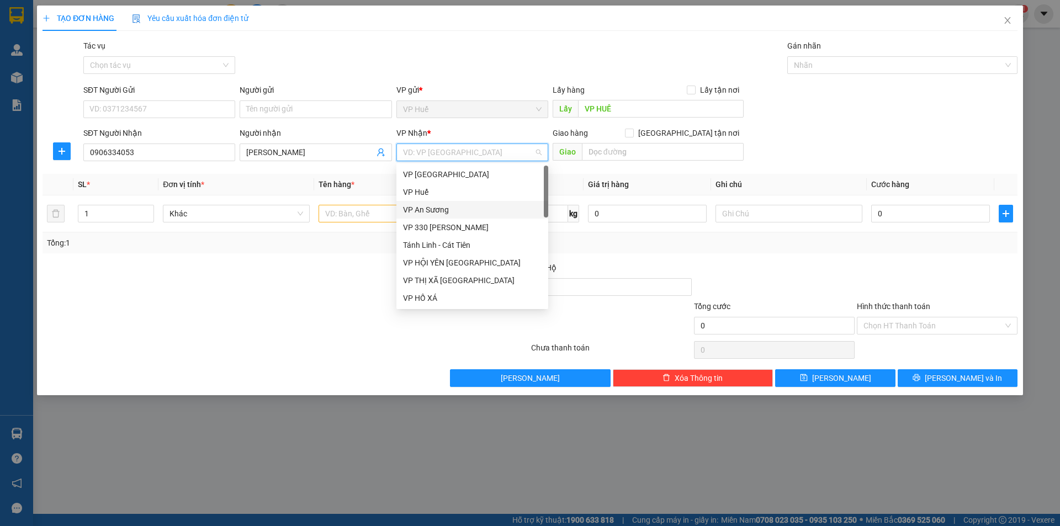
click at [468, 215] on div "VP An Sương" at bounding box center [472, 210] width 139 height 12
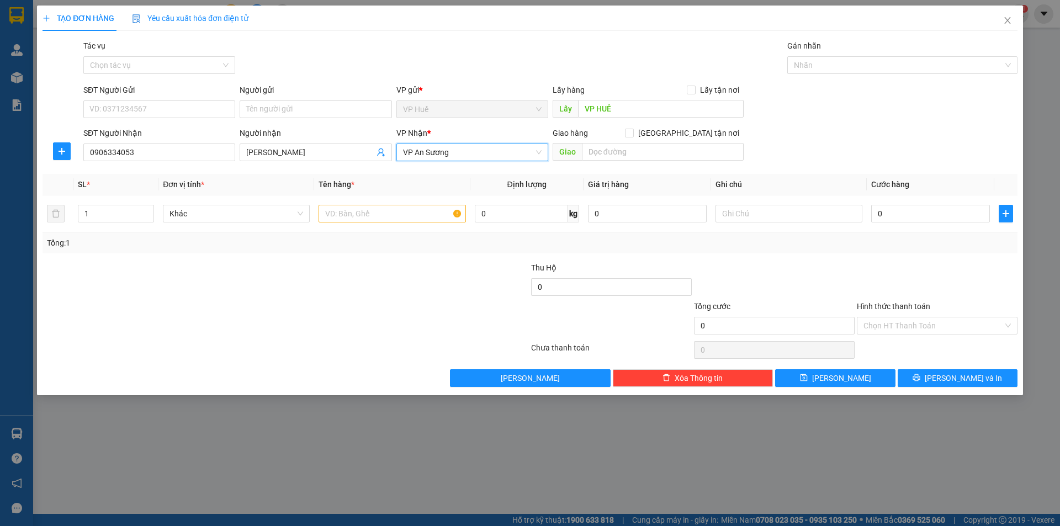
click at [622, 168] on div "Transit Pickup Surcharge Ids Transit Deliver Surcharge Ids Transit Deliver Surc…" at bounding box center [530, 213] width 975 height 347
click at [626, 160] on input "text" at bounding box center [663, 152] width 162 height 18
type input "c"
type input "Cây xăng [PERSON_NAME]"
click at [366, 208] on input "text" at bounding box center [392, 214] width 147 height 18
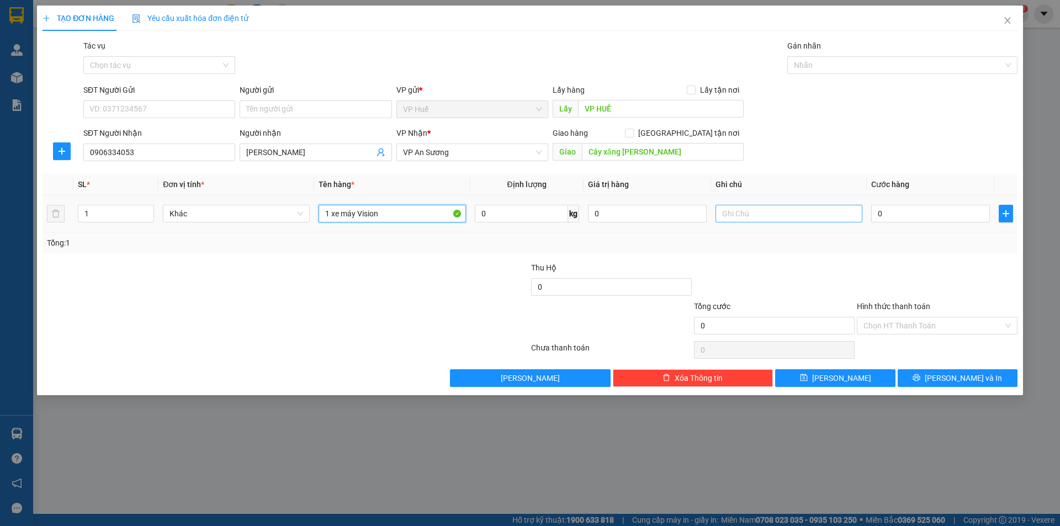
type input "1 xe máy Vision"
click at [756, 219] on input "text" at bounding box center [789, 214] width 147 height 18
type input "50N2-004.70"
click at [896, 214] on input "0" at bounding box center [930, 214] width 119 height 18
type input "7"
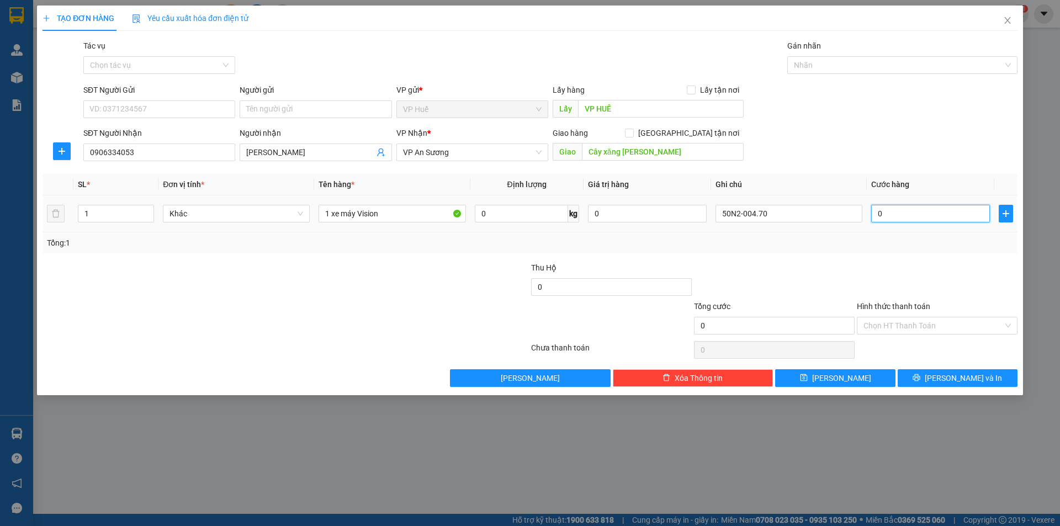
type input "7"
type input "70"
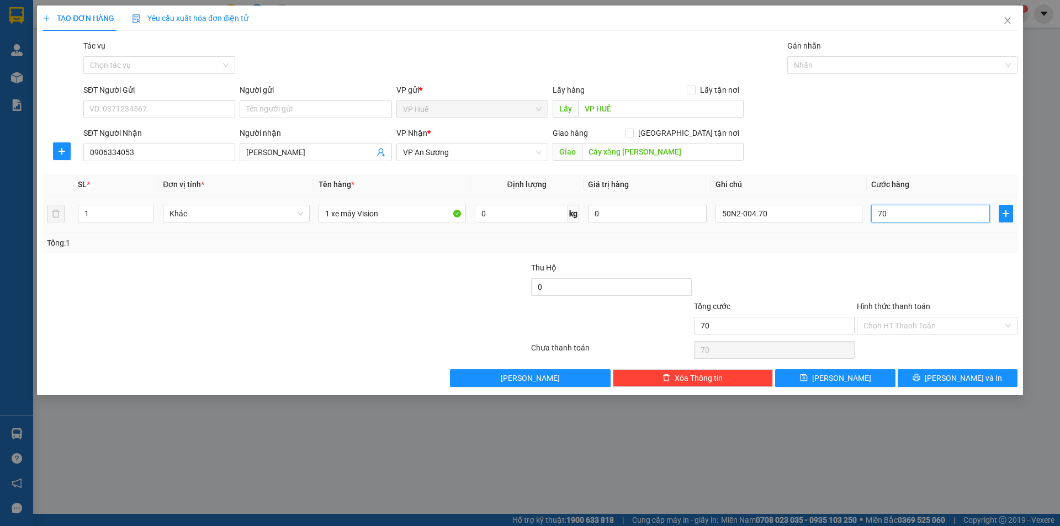
type input "700"
type input "7.000"
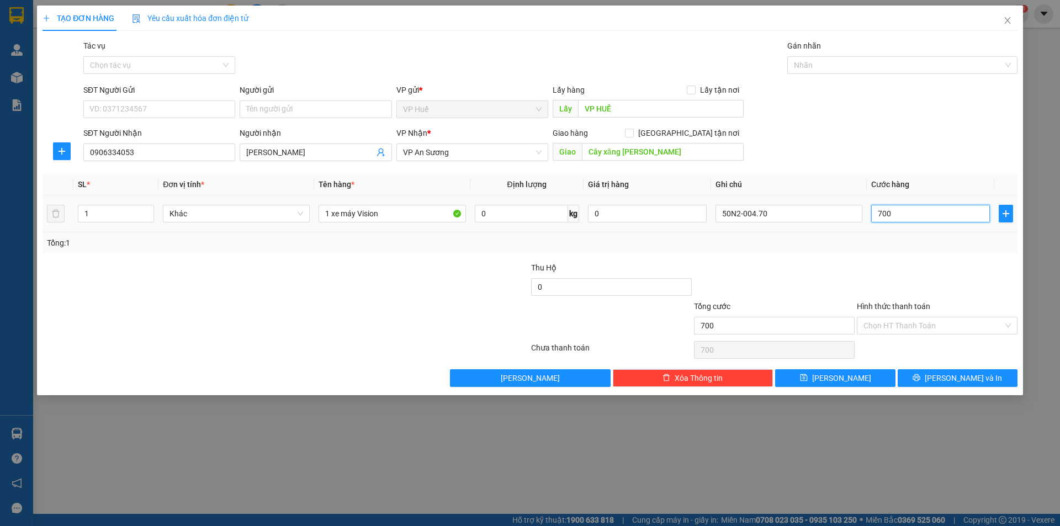
type input "7.000"
type input "70.000"
type input "700.000"
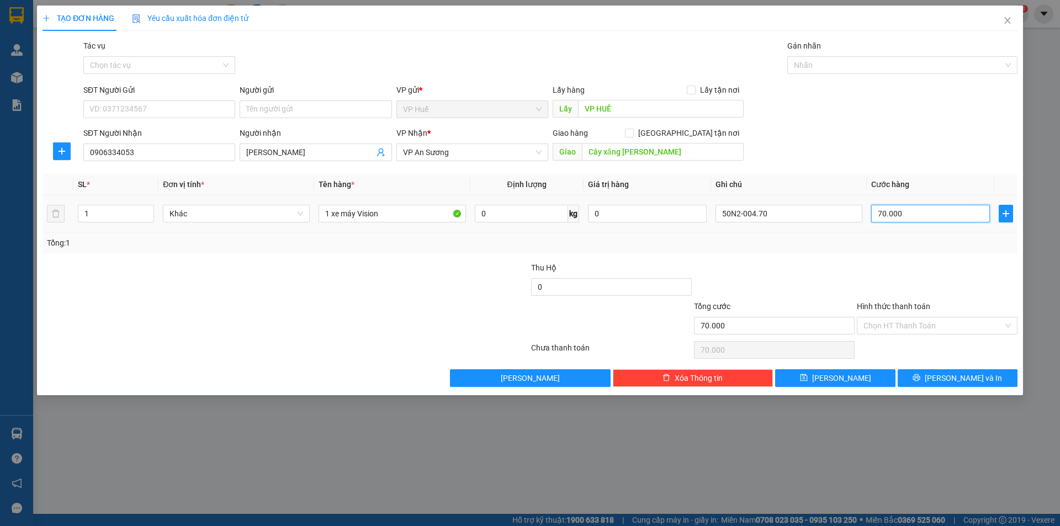
type input "700.000"
click at [802, 213] on input "50N2-004.70" at bounding box center [789, 214] width 147 height 18
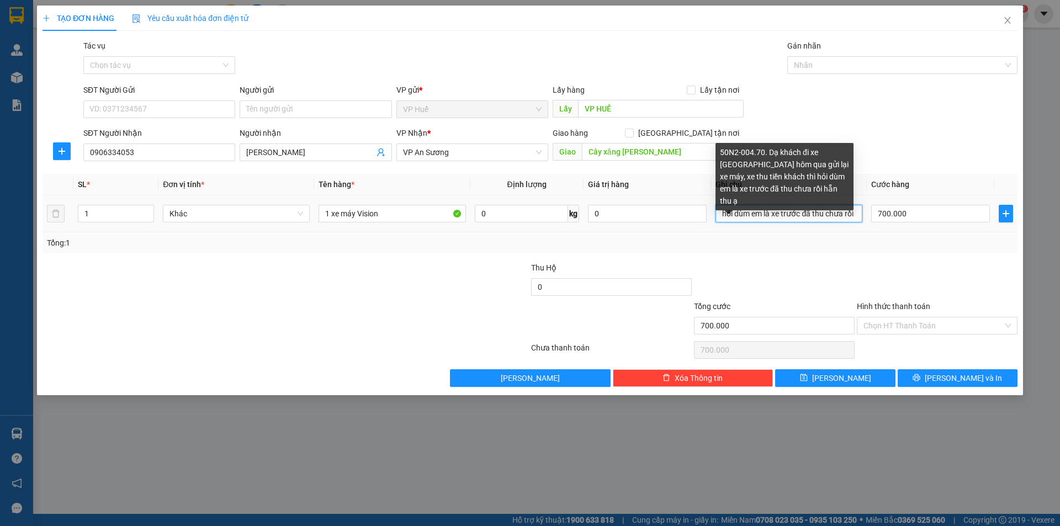
scroll to position [0, 331]
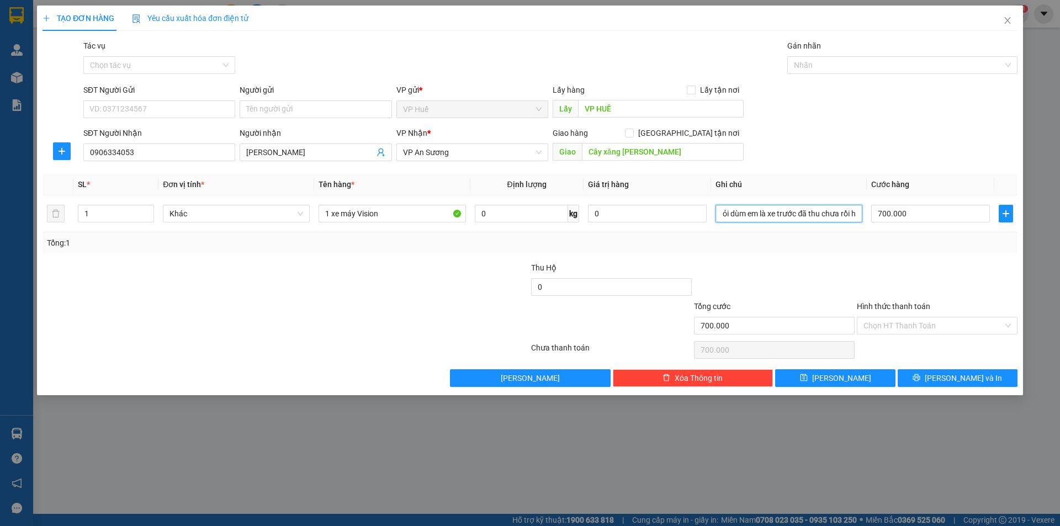
type input "50N2-004.70. Dạ khách đi xe [GEOGRAPHIC_DATA] hôm qua gửi lại xe máy, xe thu ti…"
click at [800, 239] on div "Tổng: 1" at bounding box center [530, 243] width 966 height 12
click at [980, 385] on button "[PERSON_NAME] và In" at bounding box center [958, 378] width 120 height 18
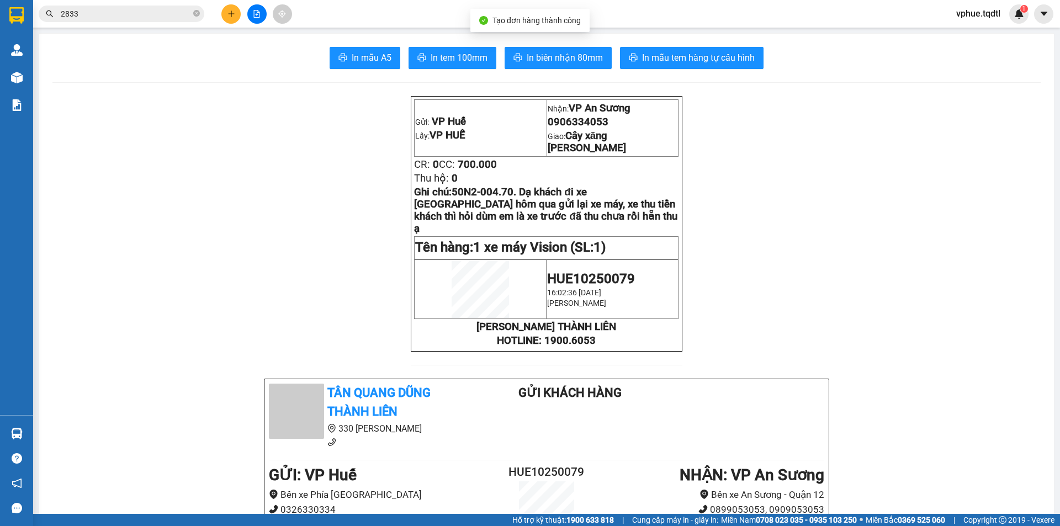
click at [497, 158] on span "700.000" at bounding box center [477, 164] width 39 height 12
drag, startPoint x: 563, startPoint y: 157, endPoint x: 574, endPoint y: 156, distance: 11.1
click at [574, 158] on p "CR: 0 CC: 700.000" at bounding box center [546, 164] width 265 height 12
click at [497, 158] on span "700.000" at bounding box center [477, 164] width 39 height 12
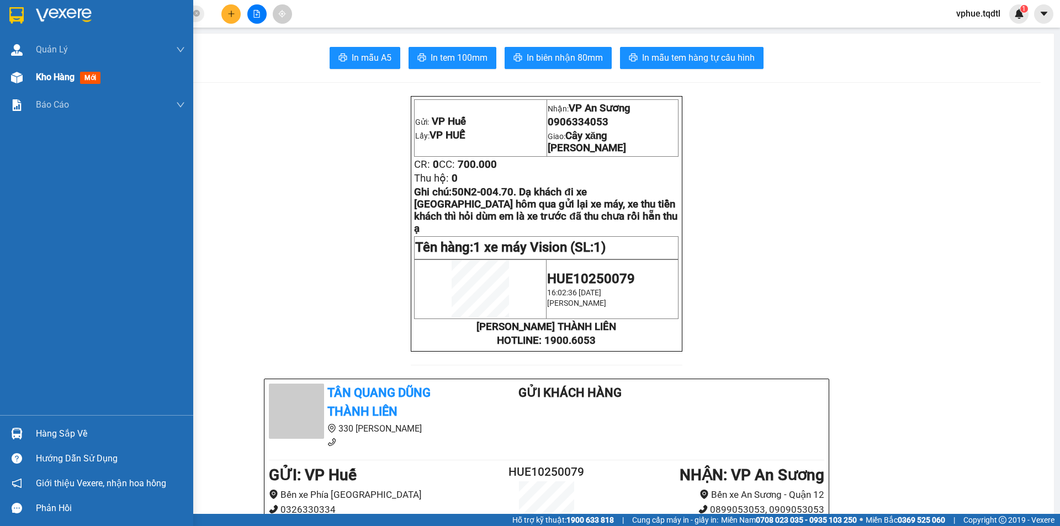
click at [24, 82] on div at bounding box center [16, 77] width 19 height 19
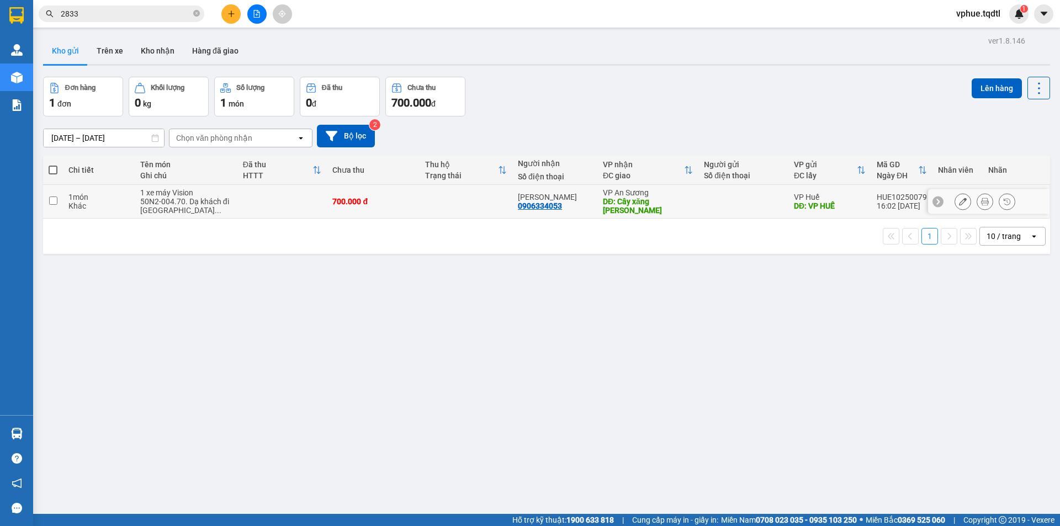
click at [730, 204] on div at bounding box center [743, 201] width 79 height 9
checkbox input "true"
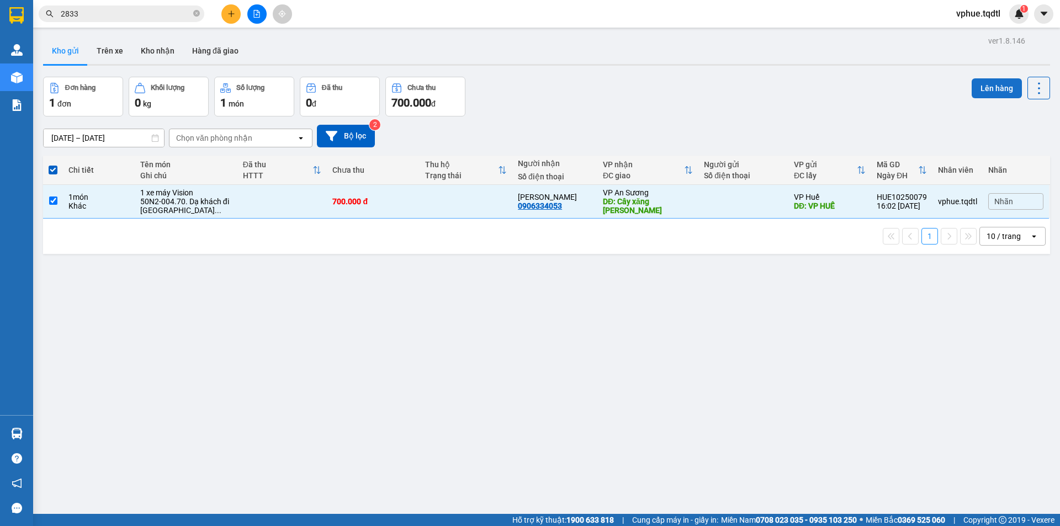
click at [986, 90] on button "Lên hàng" at bounding box center [997, 88] width 50 height 20
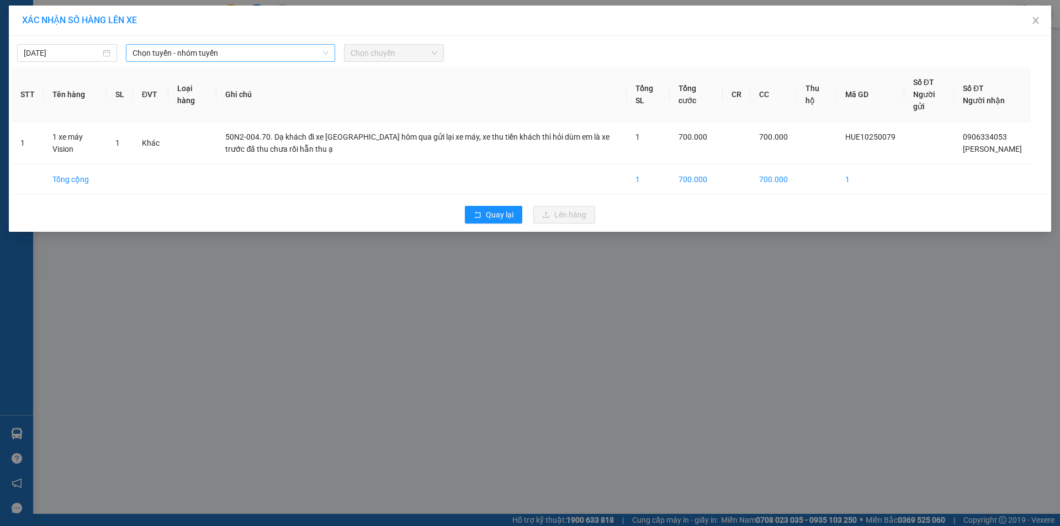
drag, startPoint x: 158, startPoint y: 54, endPoint x: 173, endPoint y: 57, distance: 15.3
click at [159, 54] on span "Chọn tuyến - nhóm tuyến" at bounding box center [231, 53] width 196 height 17
click at [274, 46] on span "Chọn tuyến - nhóm tuyến" at bounding box center [231, 53] width 196 height 17
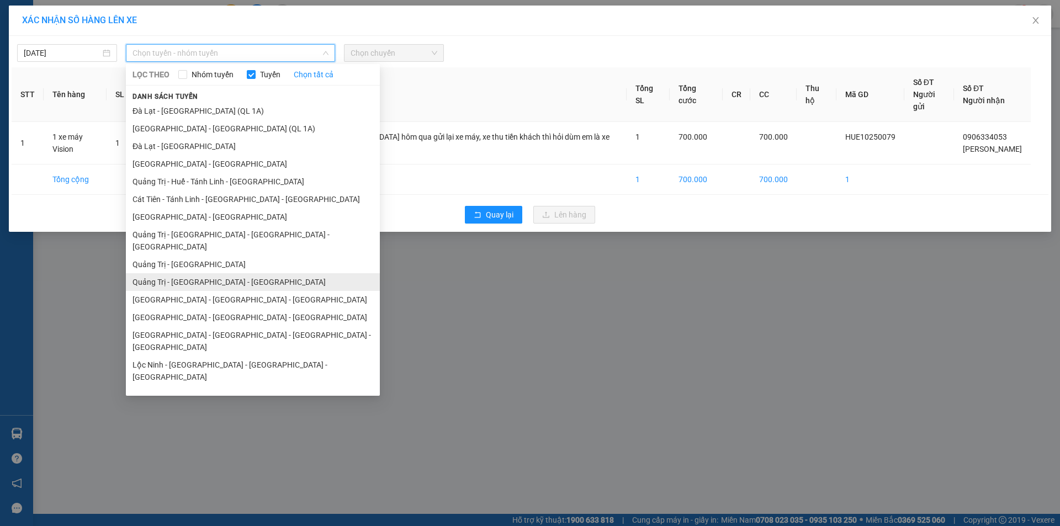
click at [288, 273] on li "Quảng Trị - [GEOGRAPHIC_DATA] - [GEOGRAPHIC_DATA]" at bounding box center [253, 282] width 254 height 18
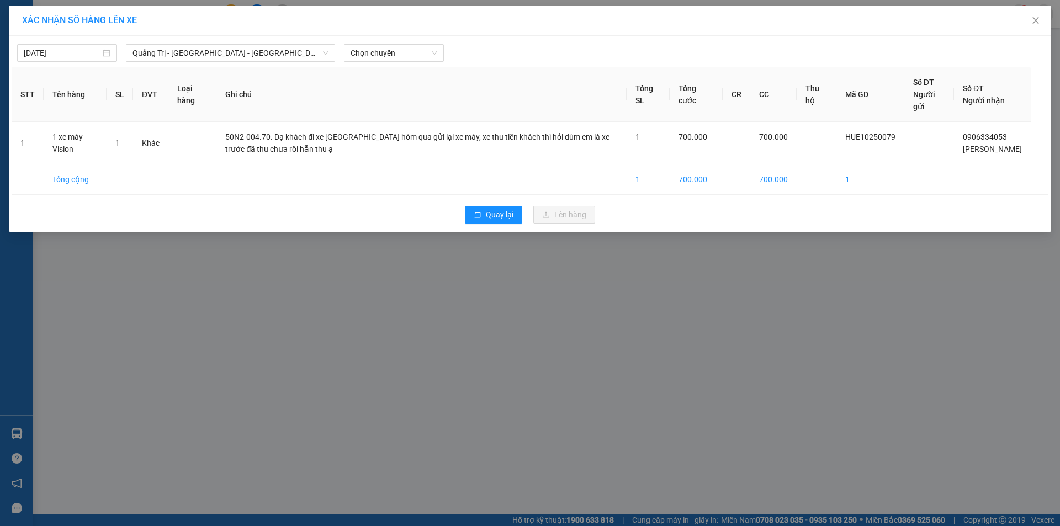
drag, startPoint x: 407, startPoint y: 26, endPoint x: 408, endPoint y: 40, distance: 14.4
click at [408, 28] on div "XÁC NHẬN SỐ HÀNG LÊN XE" at bounding box center [530, 21] width 1043 height 30
click at [408, 41] on div "[DATE] [GEOGRAPHIC_DATA] - [GEOGRAPHIC_DATA] - [GEOGRAPHIC_DATA] LỌC THEO Nhóm …" at bounding box center [530, 50] width 1037 height 23
click at [409, 52] on span "Chọn chuyến" at bounding box center [394, 53] width 87 height 17
click at [420, 91] on div "14:00 - 43H-061.17" at bounding box center [394, 93] width 86 height 12
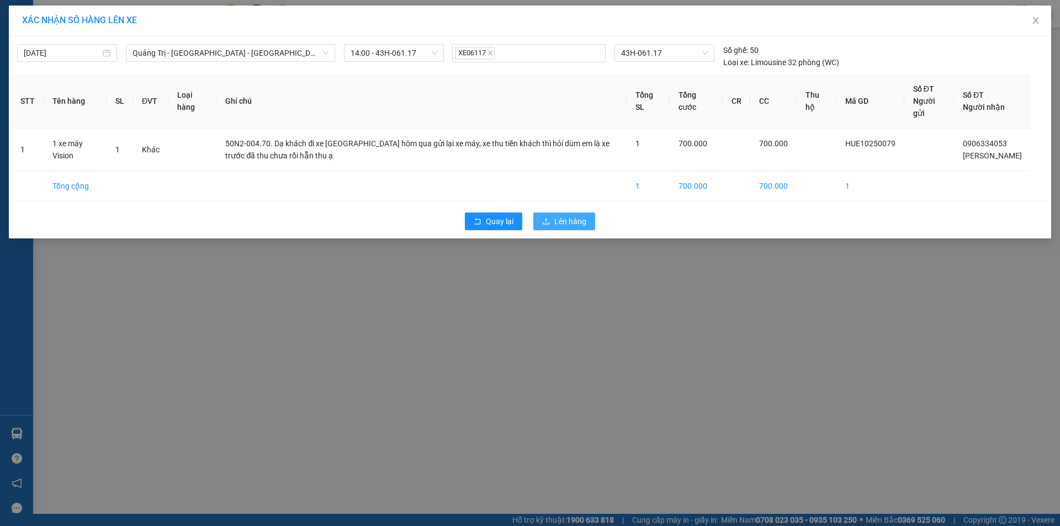
click at [564, 228] on span "Lên hàng" at bounding box center [570, 221] width 32 height 12
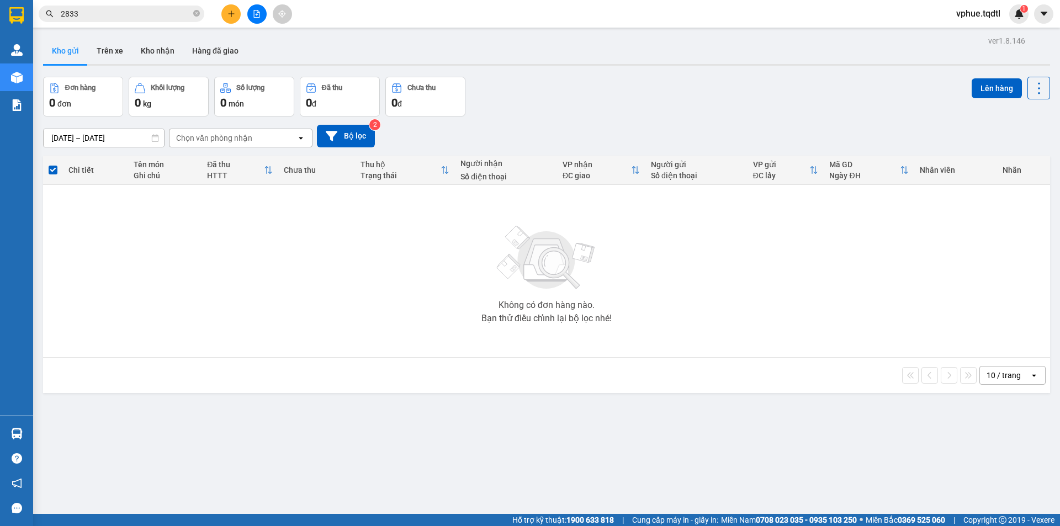
click at [132, 244] on div "Không có đơn hàng nào. Bạn thử điều chỉnh lại bộ lọc nhé!" at bounding box center [547, 271] width 996 height 166
click at [826, 314] on div "Không có đơn hàng nào. Bạn thử điều chỉnh lại bộ lọc nhé!" at bounding box center [547, 271] width 996 height 166
